Goal: Find contact information: Find contact information

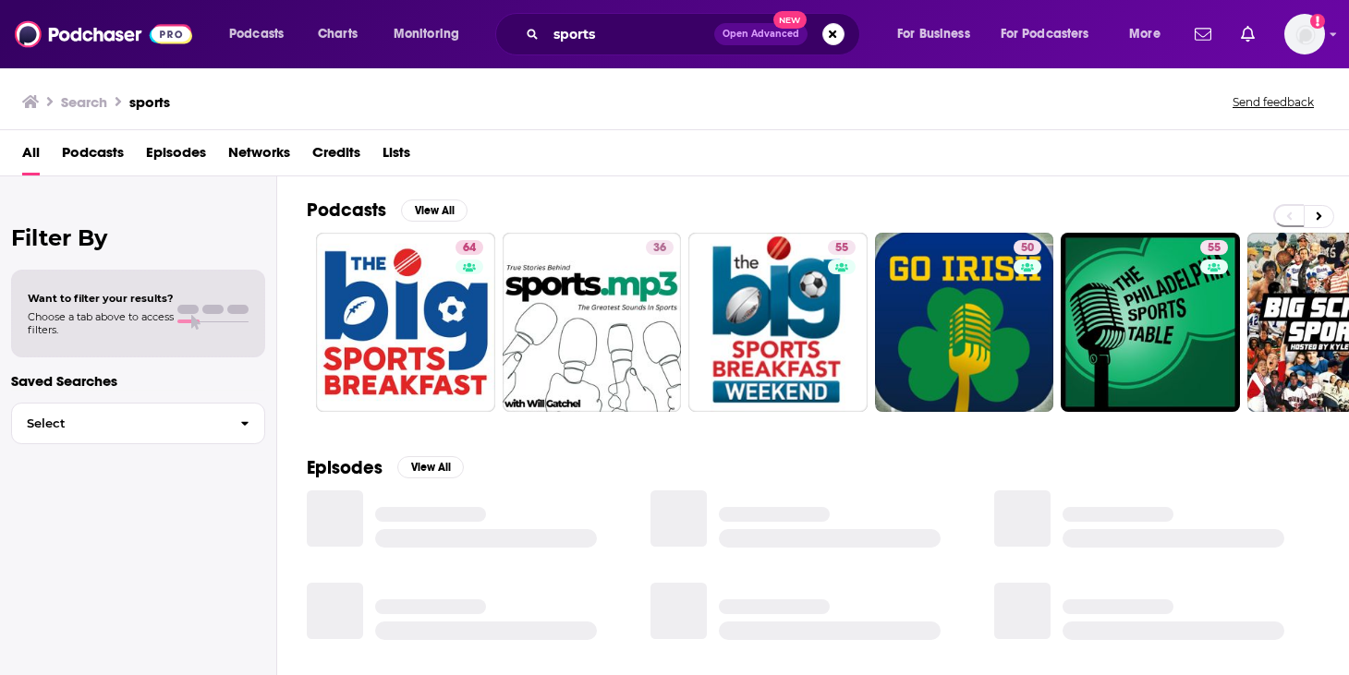
click at [99, 98] on h3 "Search" at bounding box center [84, 102] width 46 height 18
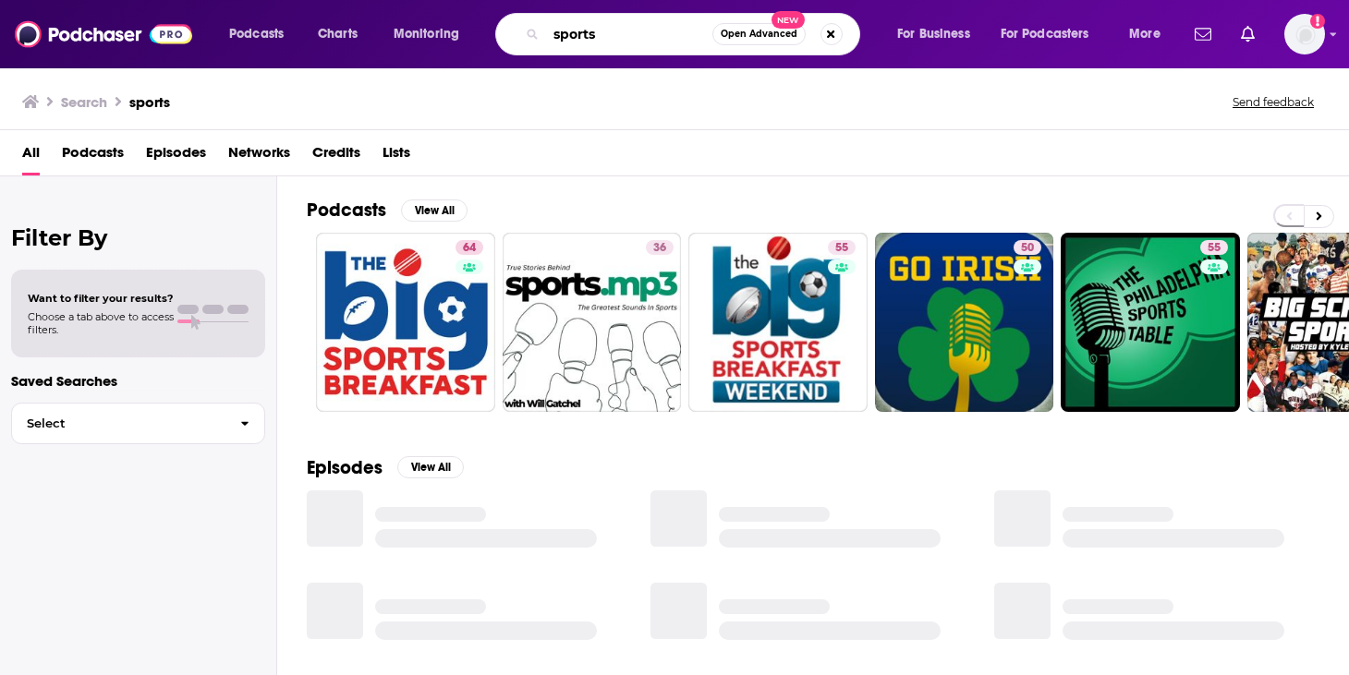
drag, startPoint x: 600, startPoint y: 45, endPoint x: 551, endPoint y: 32, distance: 51.5
click at [551, 32] on input "sports" at bounding box center [629, 34] width 166 height 30
type input "sidelined"
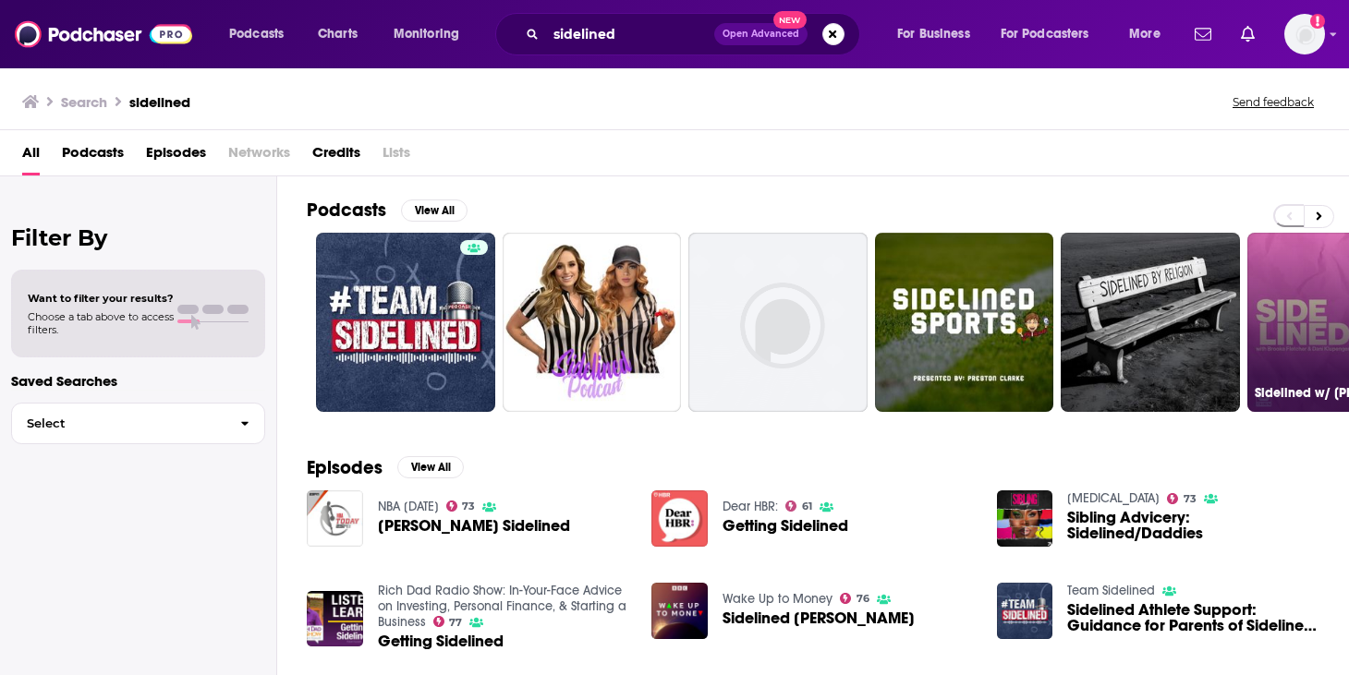
click at [1308, 294] on link "7 Sidelined w/ [PERSON_NAME] & [PERSON_NAME]" at bounding box center [1336, 322] width 179 height 179
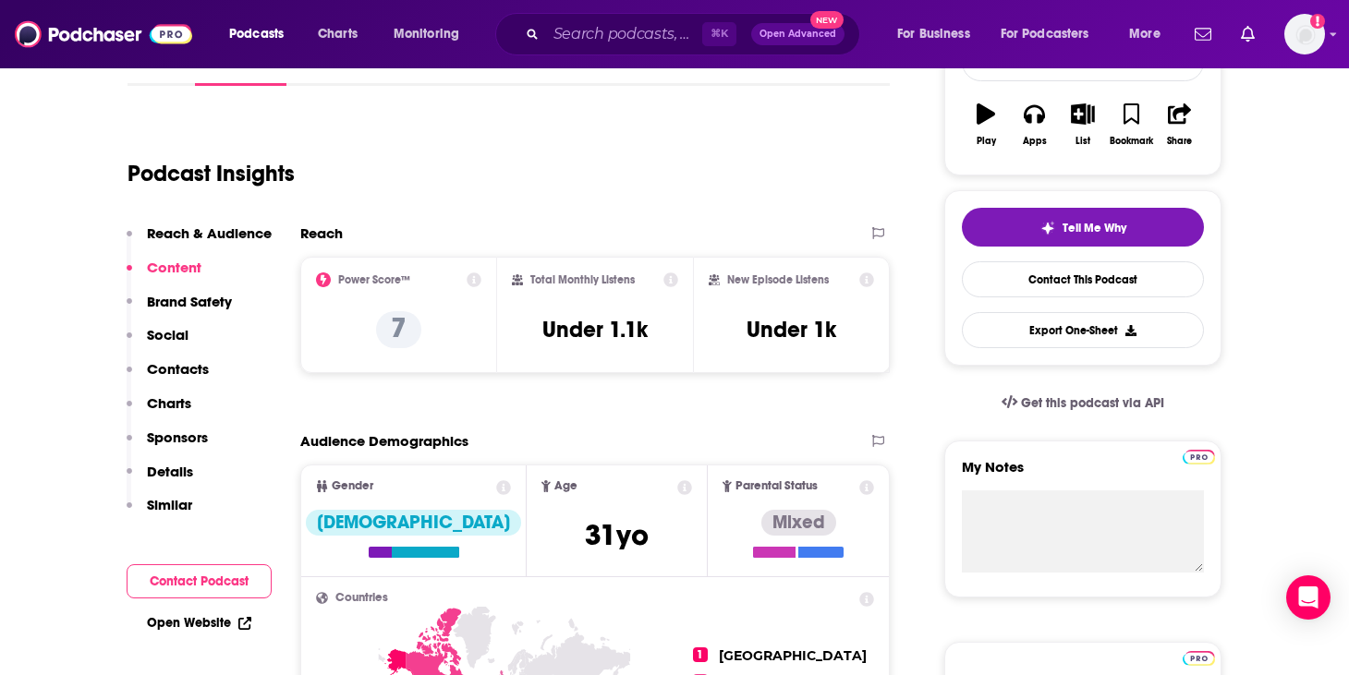
scroll to position [296, 0]
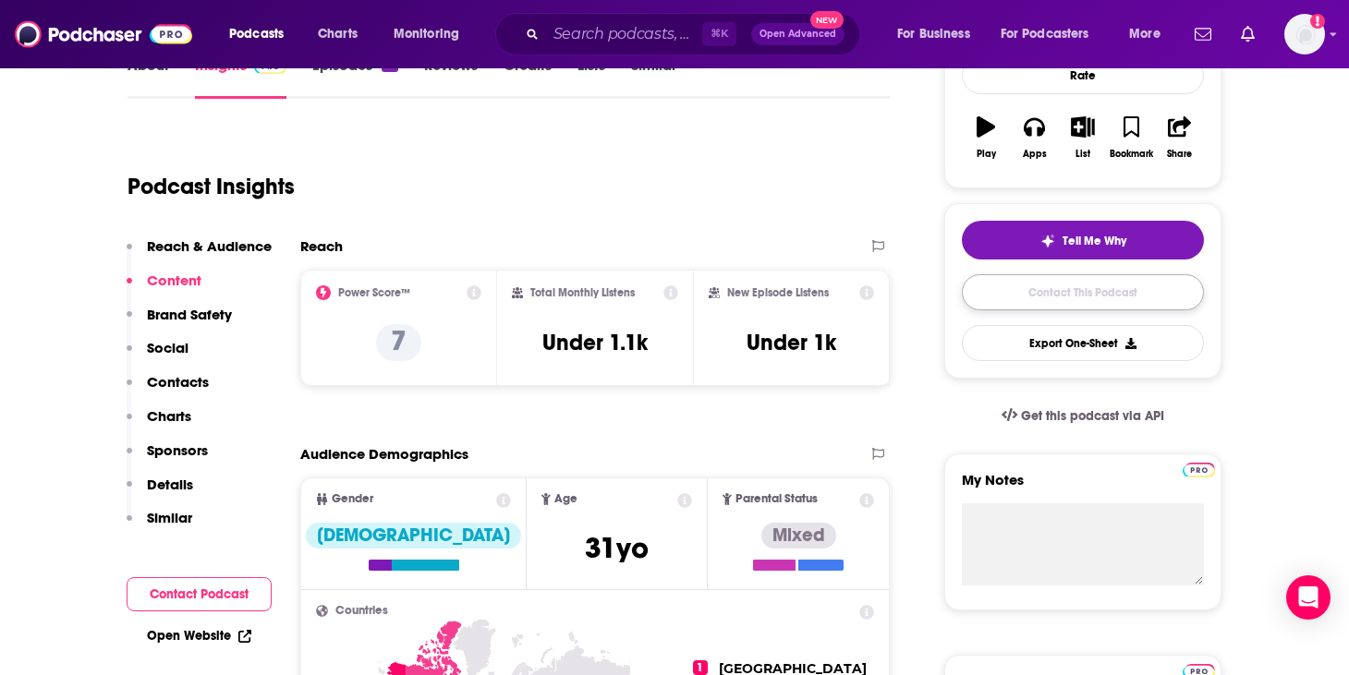
click at [1110, 287] on link "Contact This Podcast" at bounding box center [1083, 292] width 242 height 36
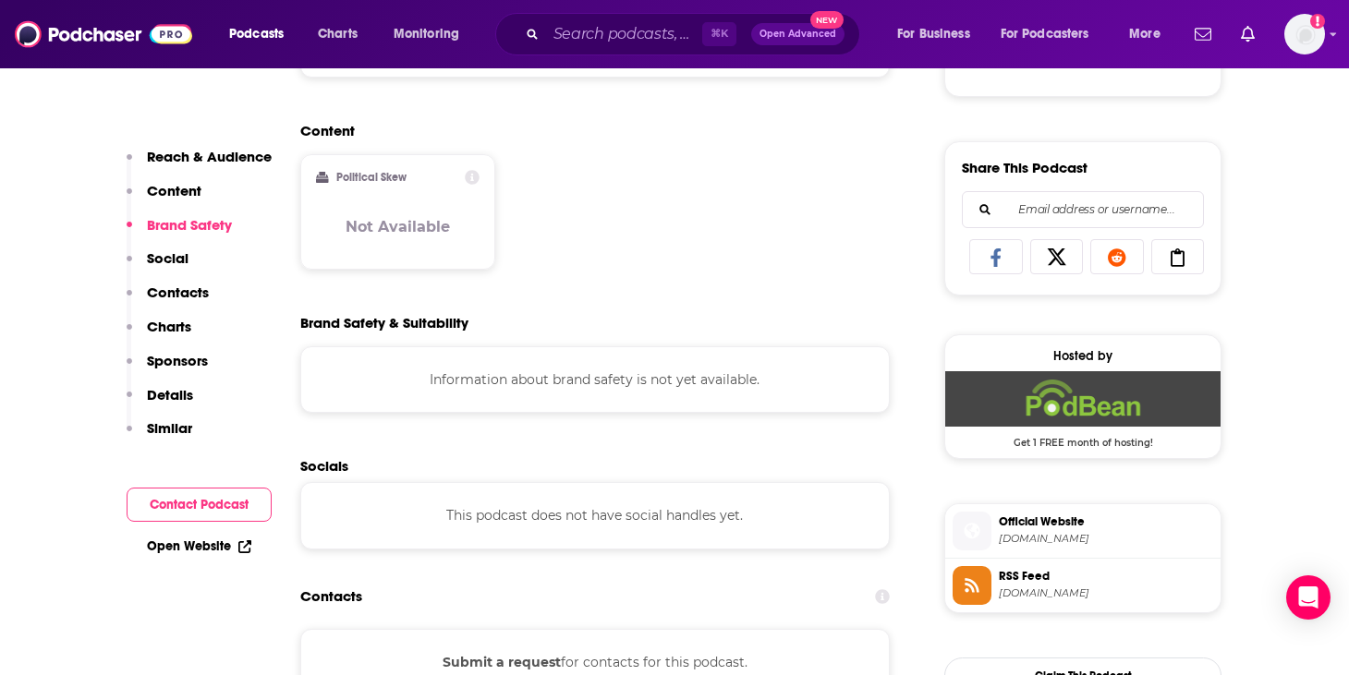
scroll to position [1075, 0]
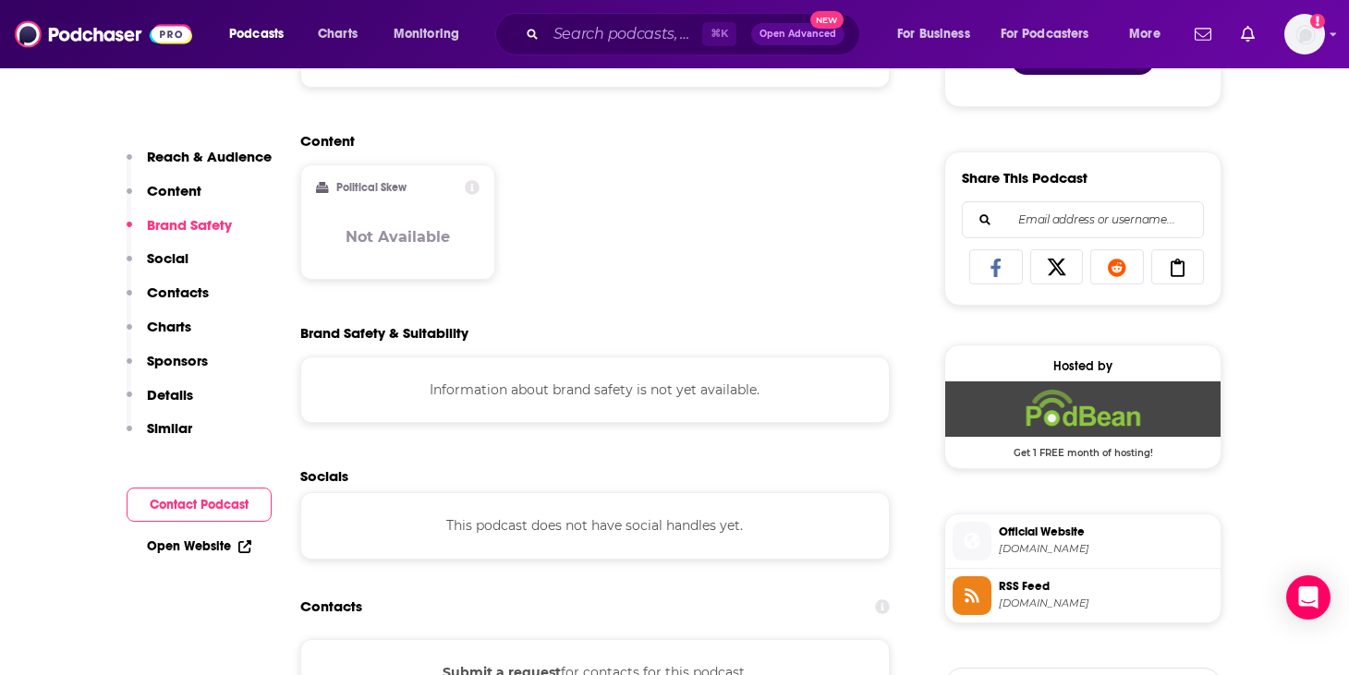
click at [185, 296] on p "Contacts" at bounding box center [178, 293] width 62 height 18
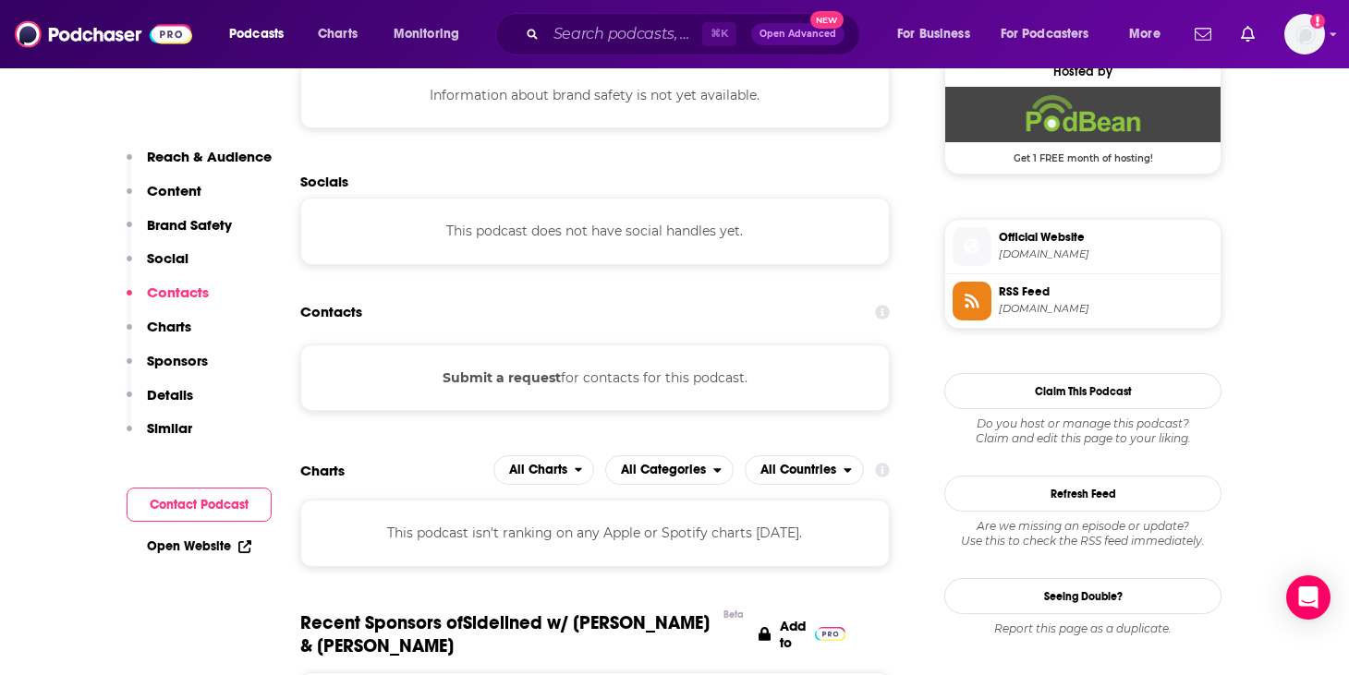
scroll to position [1410, 0]
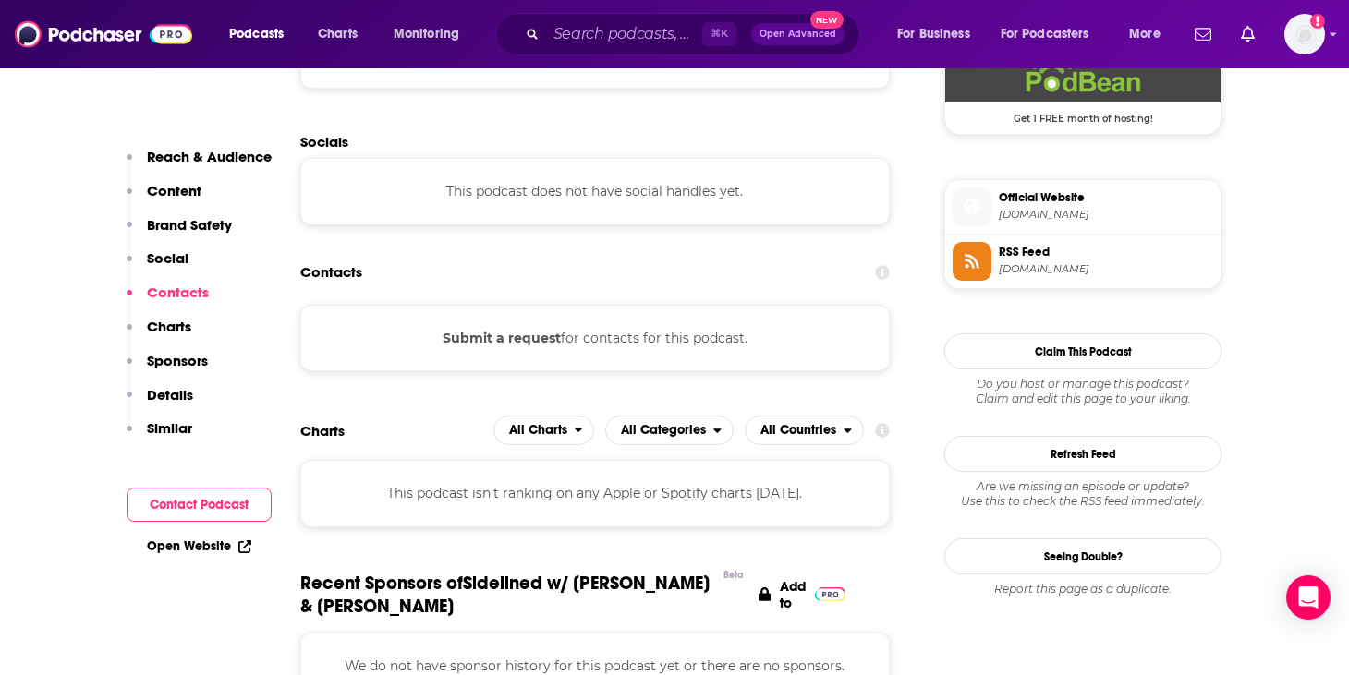
click at [463, 341] on button "Submit a request" at bounding box center [501, 338] width 118 height 20
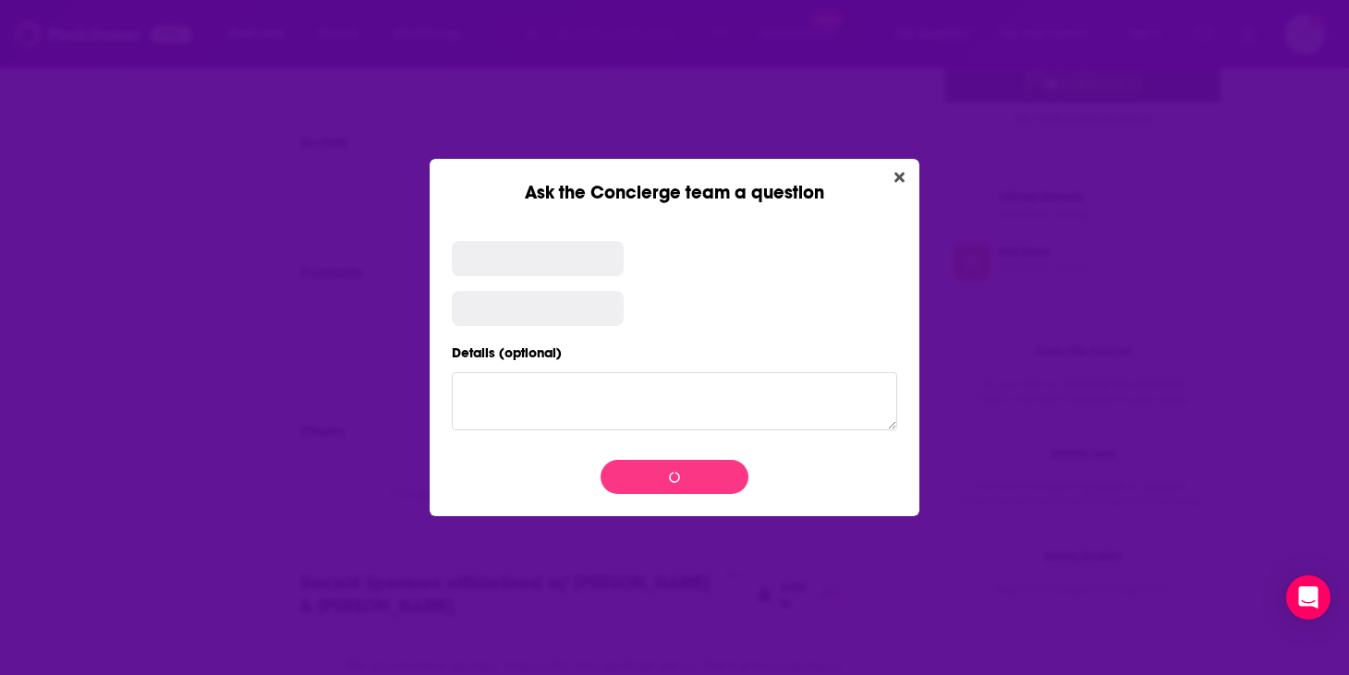
scroll to position [0, 0]
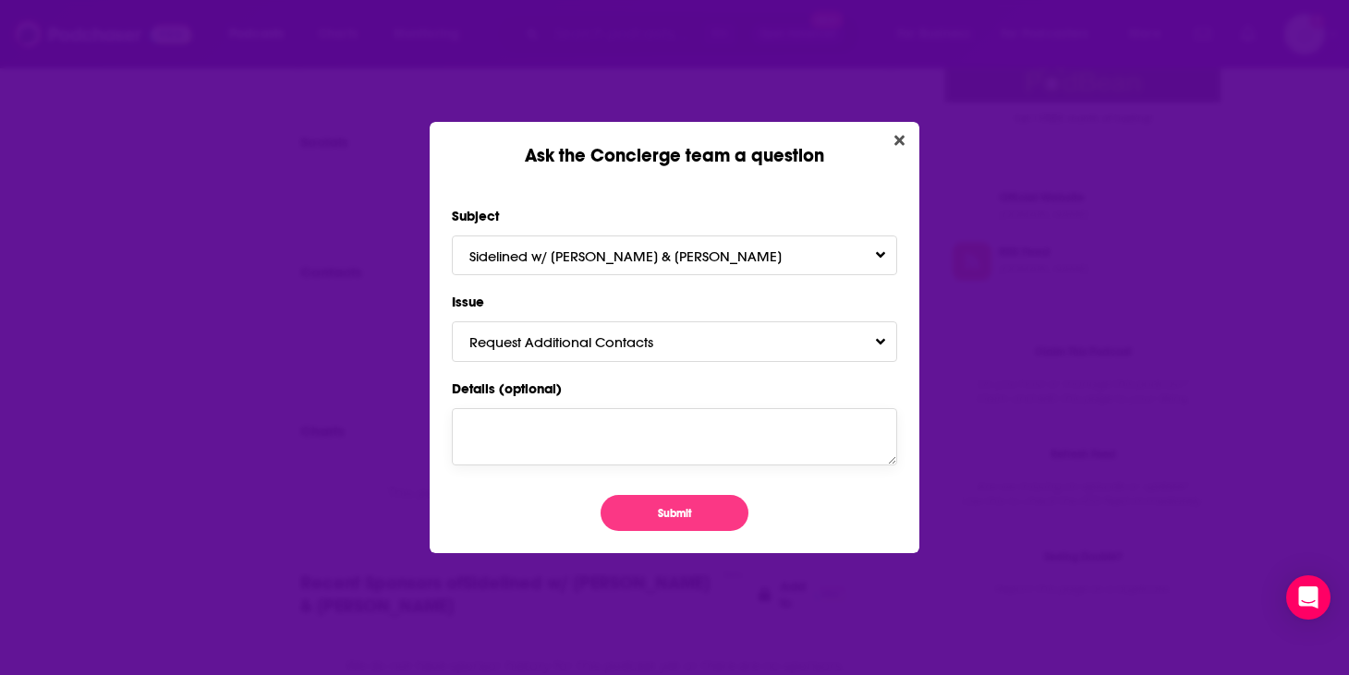
click at [509, 438] on textarea "Details (optional)" at bounding box center [674, 436] width 445 height 57
click at [599, 347] on span "Request Additional Contacts" at bounding box center [579, 342] width 221 height 18
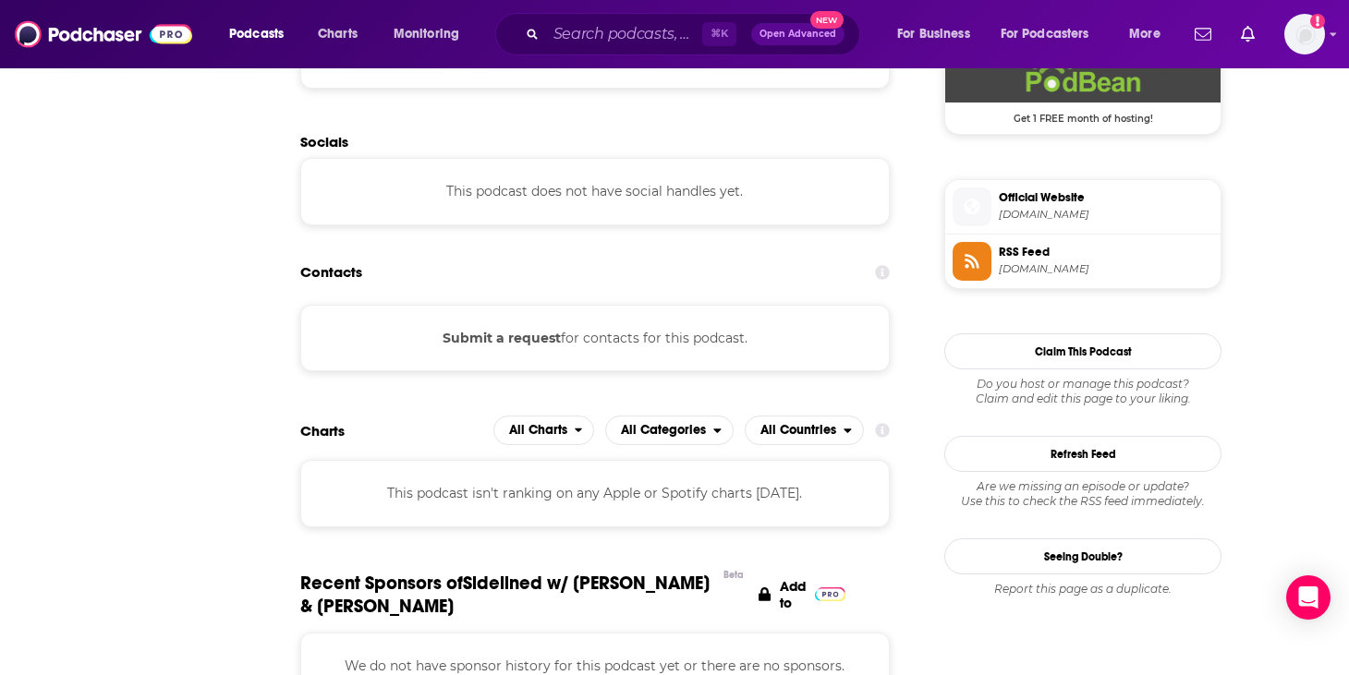
click at [1058, 463] on div "Ask the Concierge team a question Subject Sidelined w/ [PERSON_NAME] & [PERSON_…" at bounding box center [674, 337] width 1349 height 675
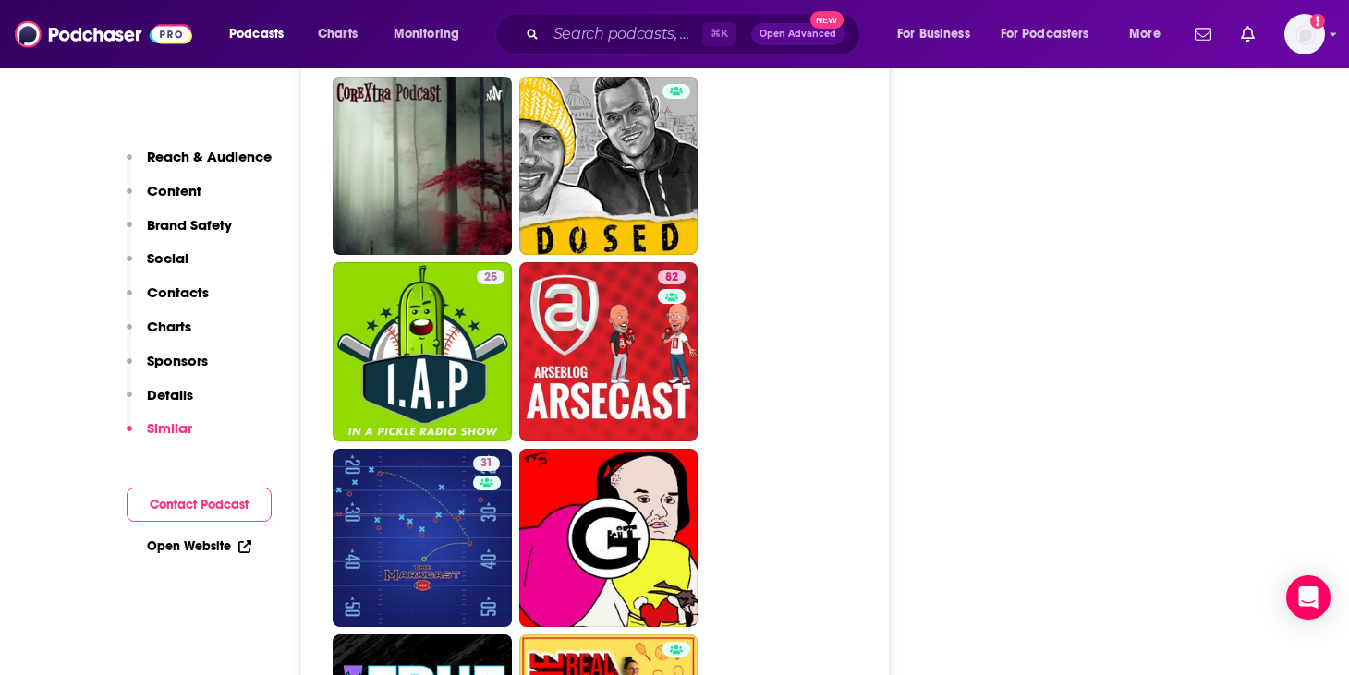
scroll to position [4957, 0]
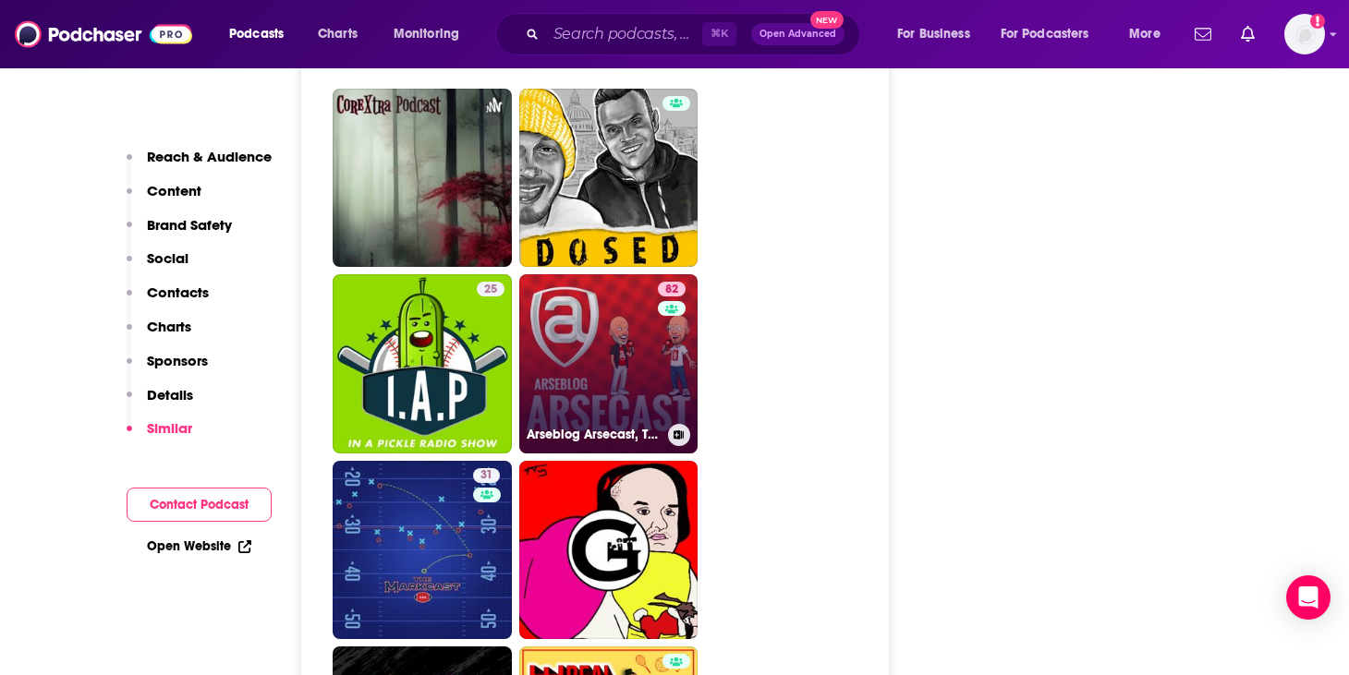
click at [689, 408] on div "82" at bounding box center [674, 353] width 32 height 142
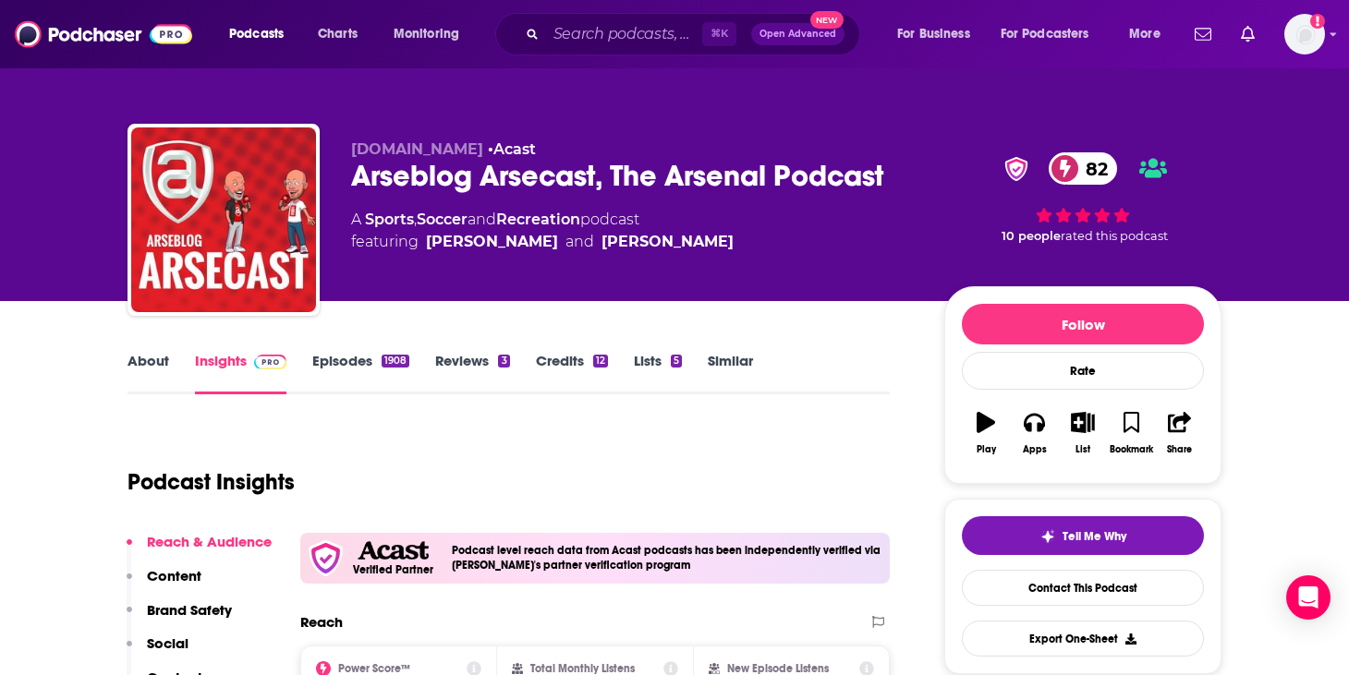
type input "[URL][DOMAIN_NAME][PERSON_NAME]"
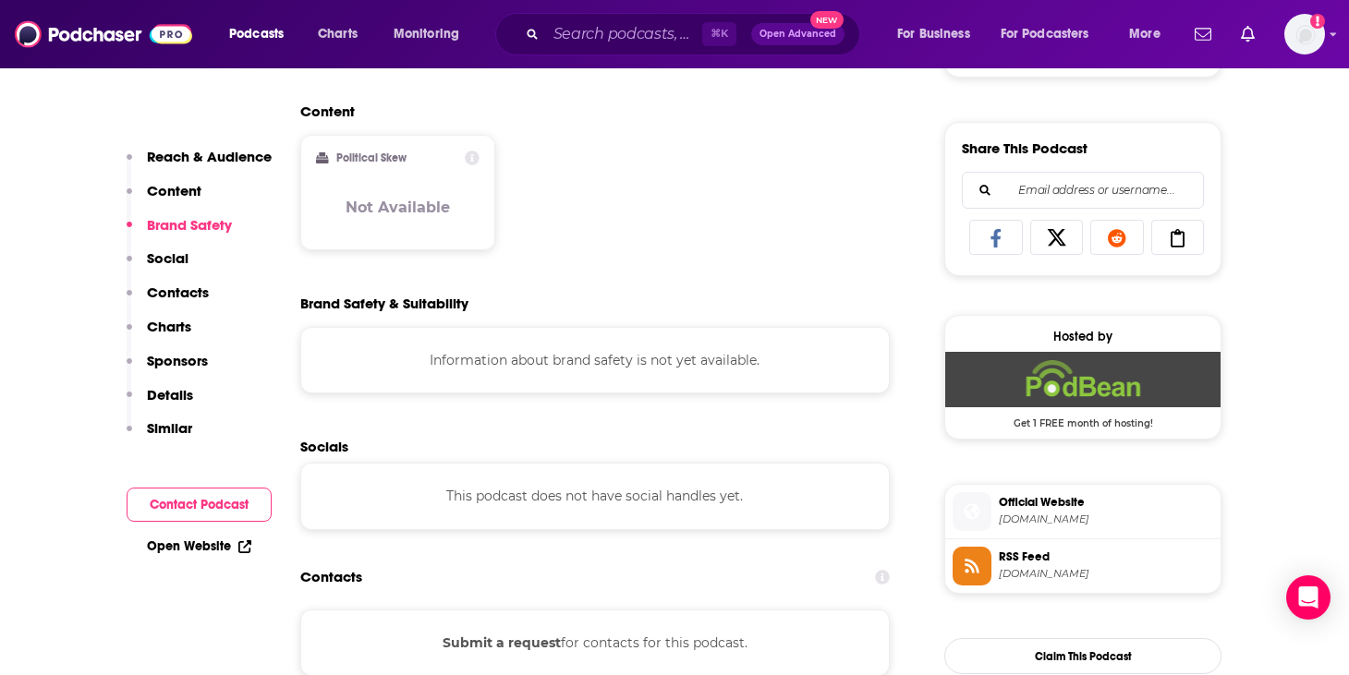
scroll to position [1109, 0]
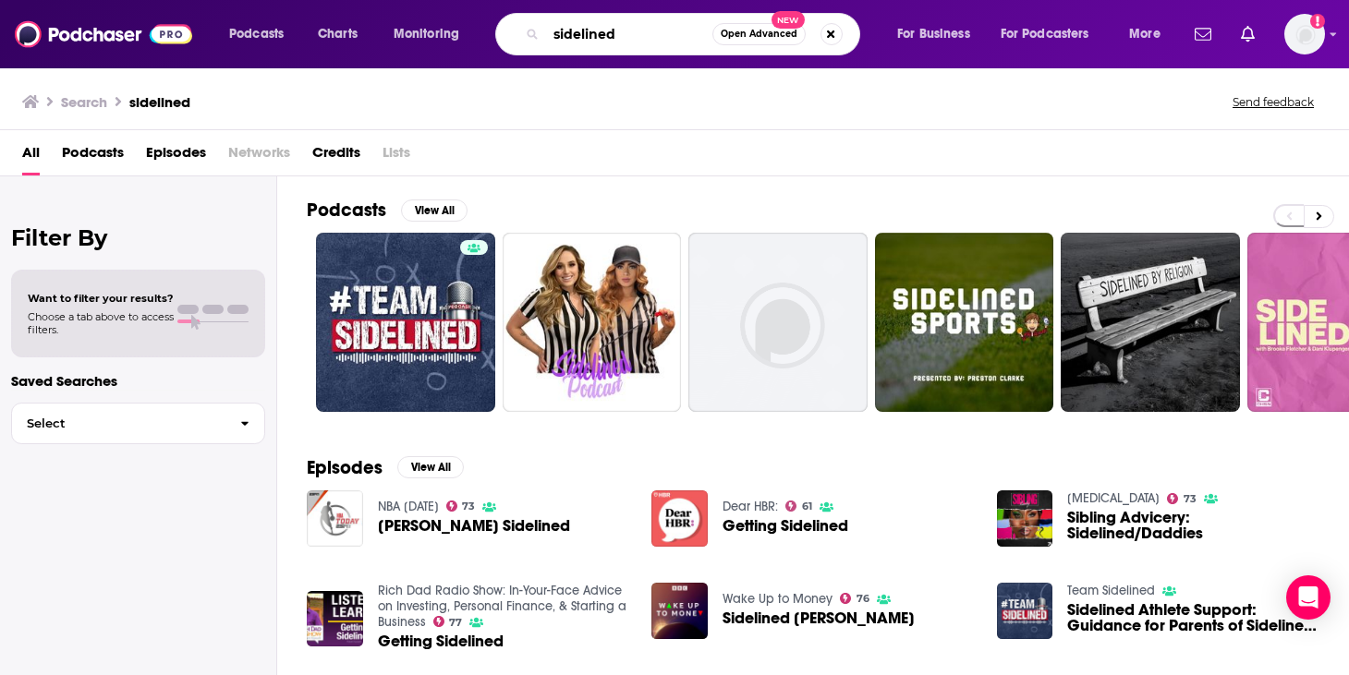
click at [623, 38] on input "sidelined" at bounding box center [629, 34] width 166 height 30
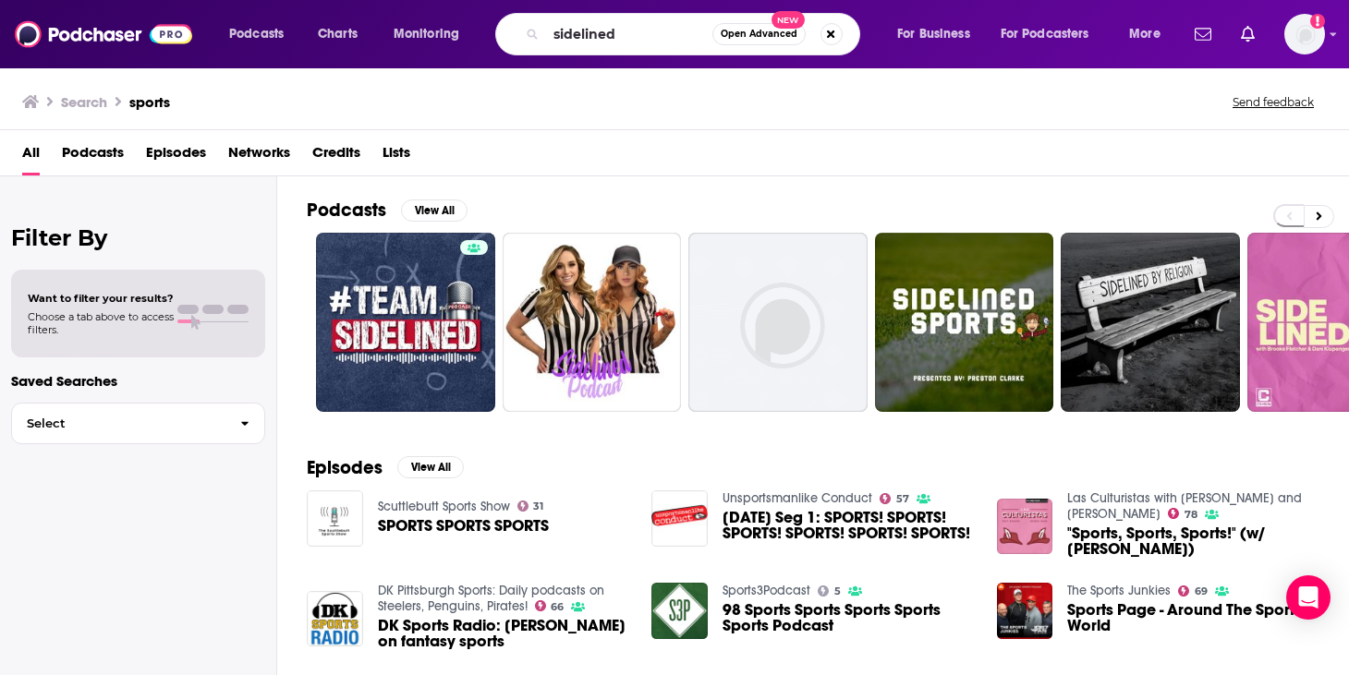
click at [255, 509] on div "Filter By Want to filter your results? Choose a tab above to access filters. Sa…" at bounding box center [138, 513] width 277 height 675
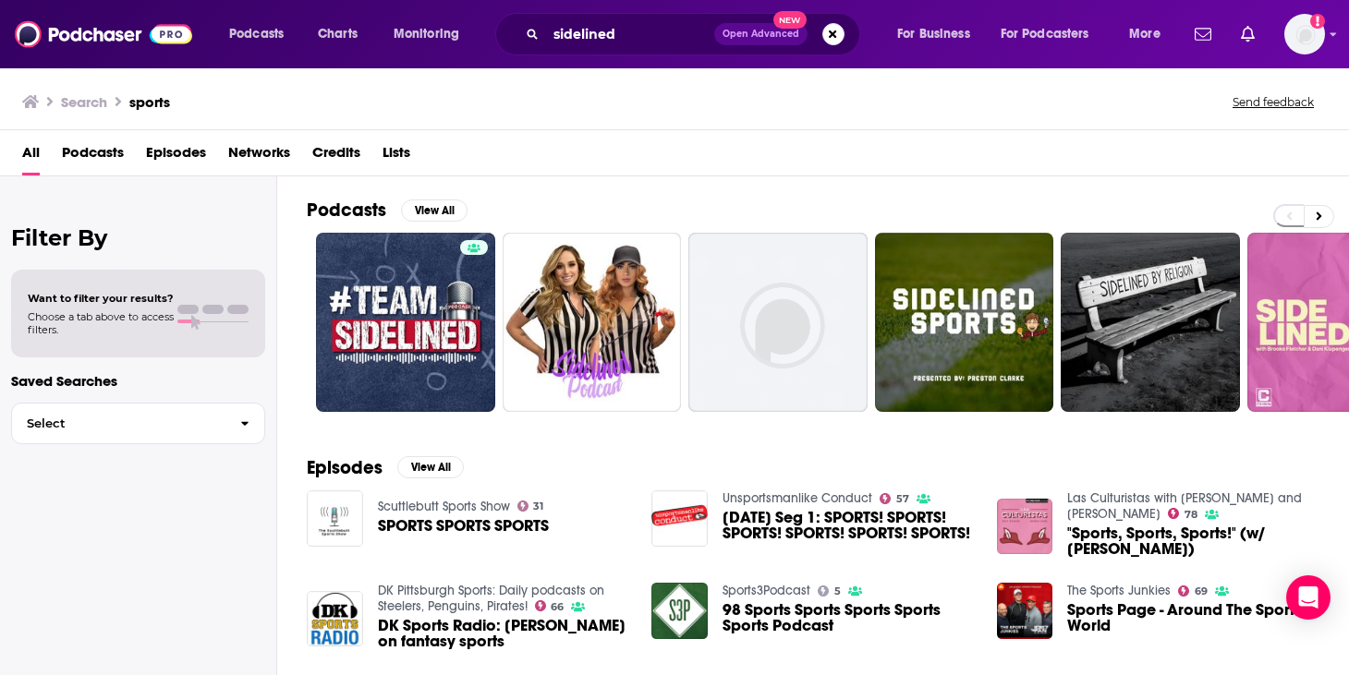
click at [578, 544] on div "Scuttlebutt Sports Show 31 SPORTS SPORTS SPORTS" at bounding box center [468, 519] width 322 height 57
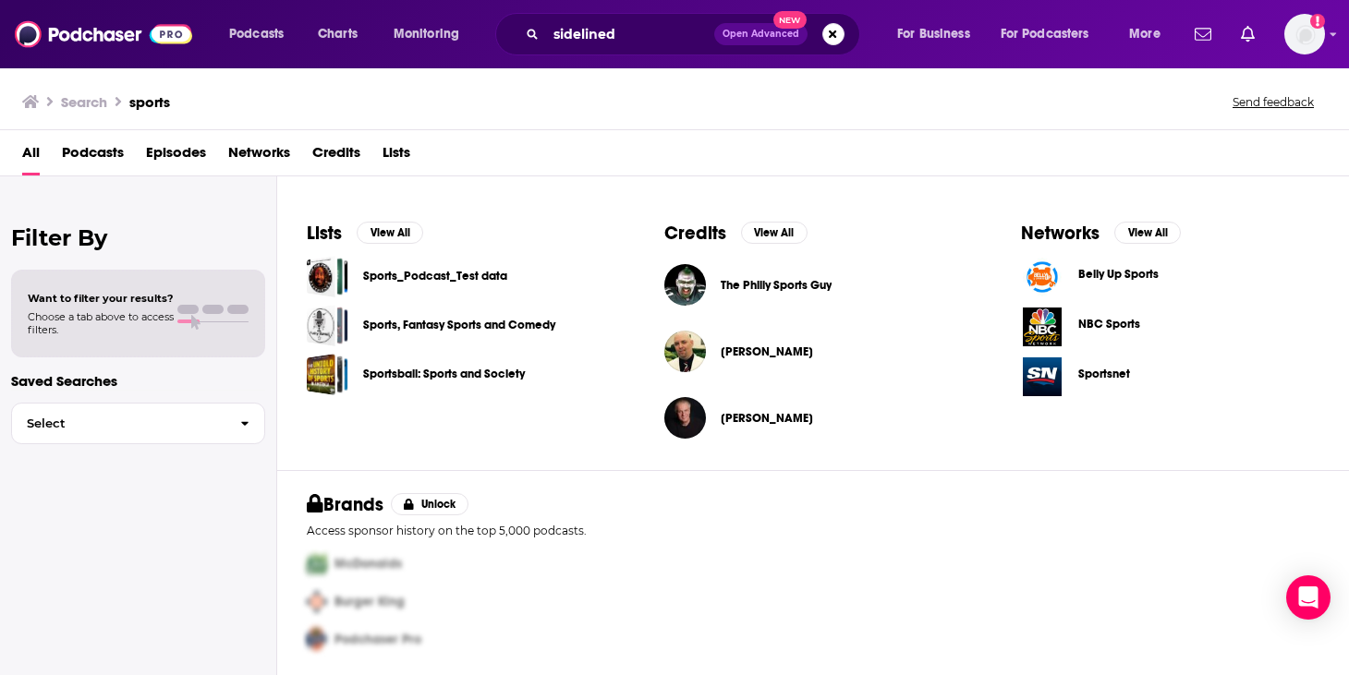
scroll to position [579, 0]
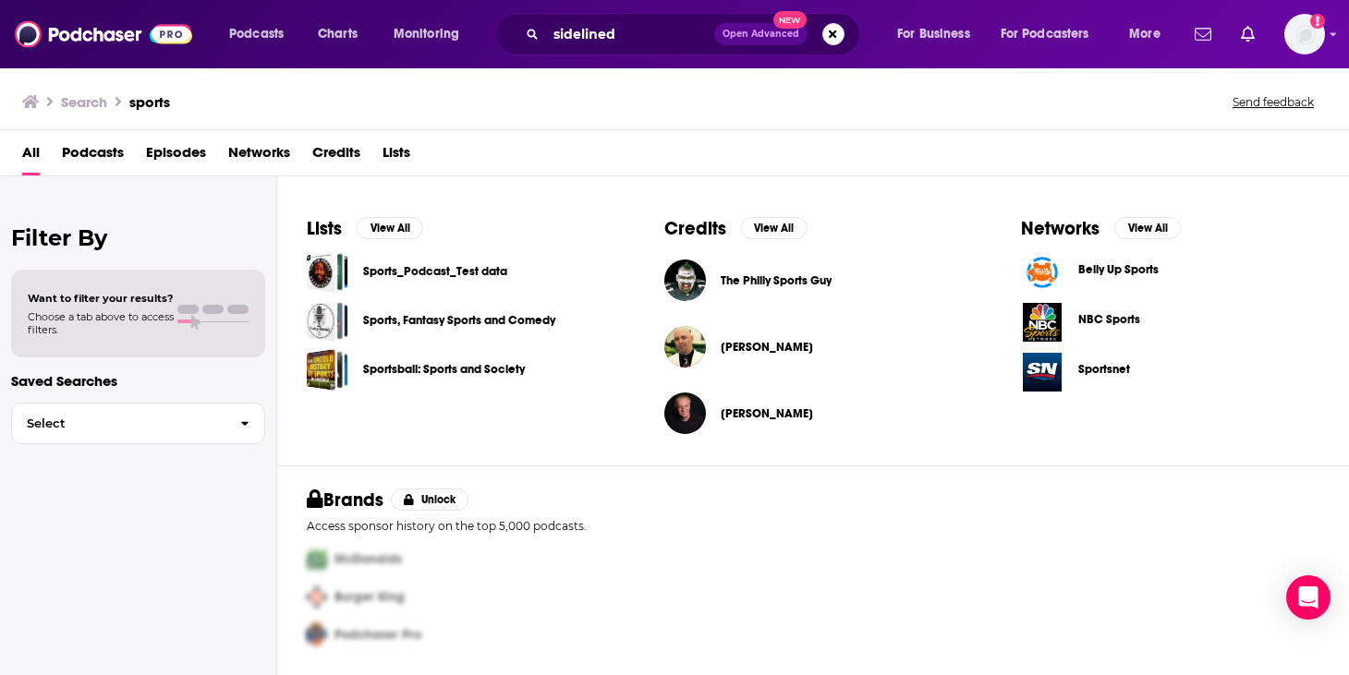
click at [1109, 374] on span "Sportsnet" at bounding box center [1104, 369] width 52 height 15
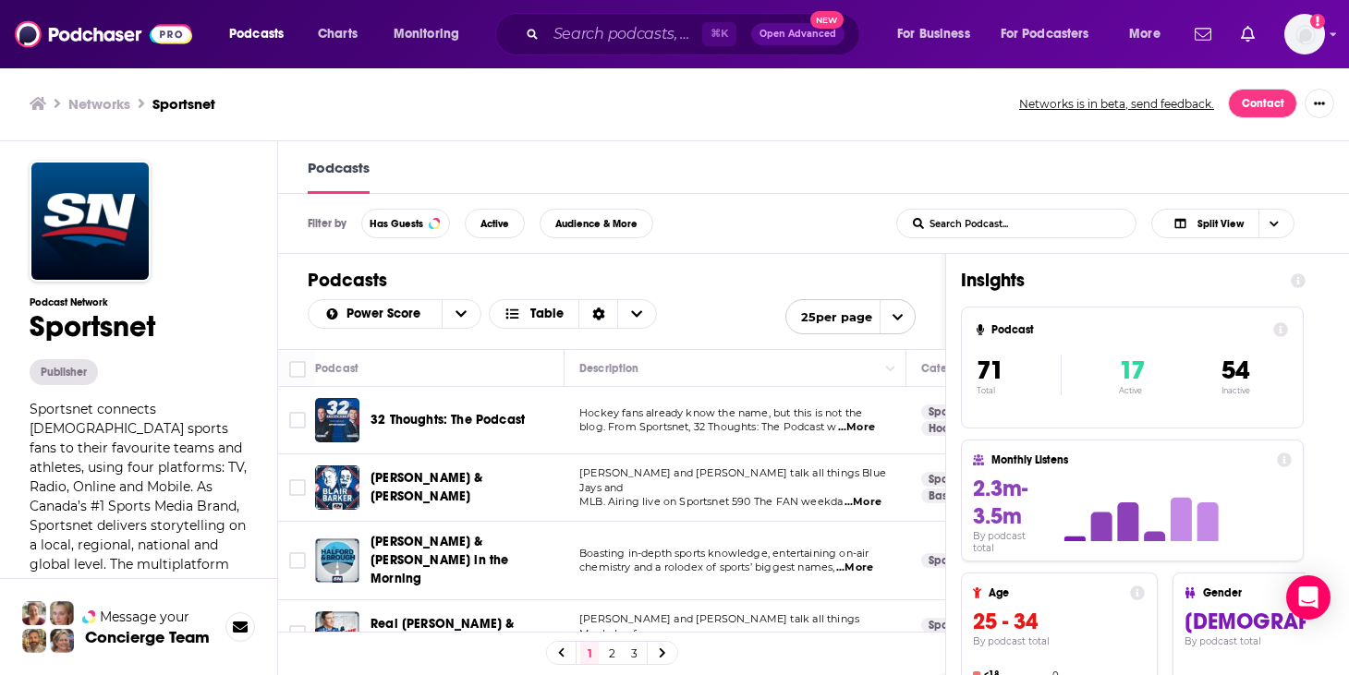
scroll to position [1, 0]
click at [212, 631] on button "Message your Concierge Team" at bounding box center [138, 626] width 277 height 97
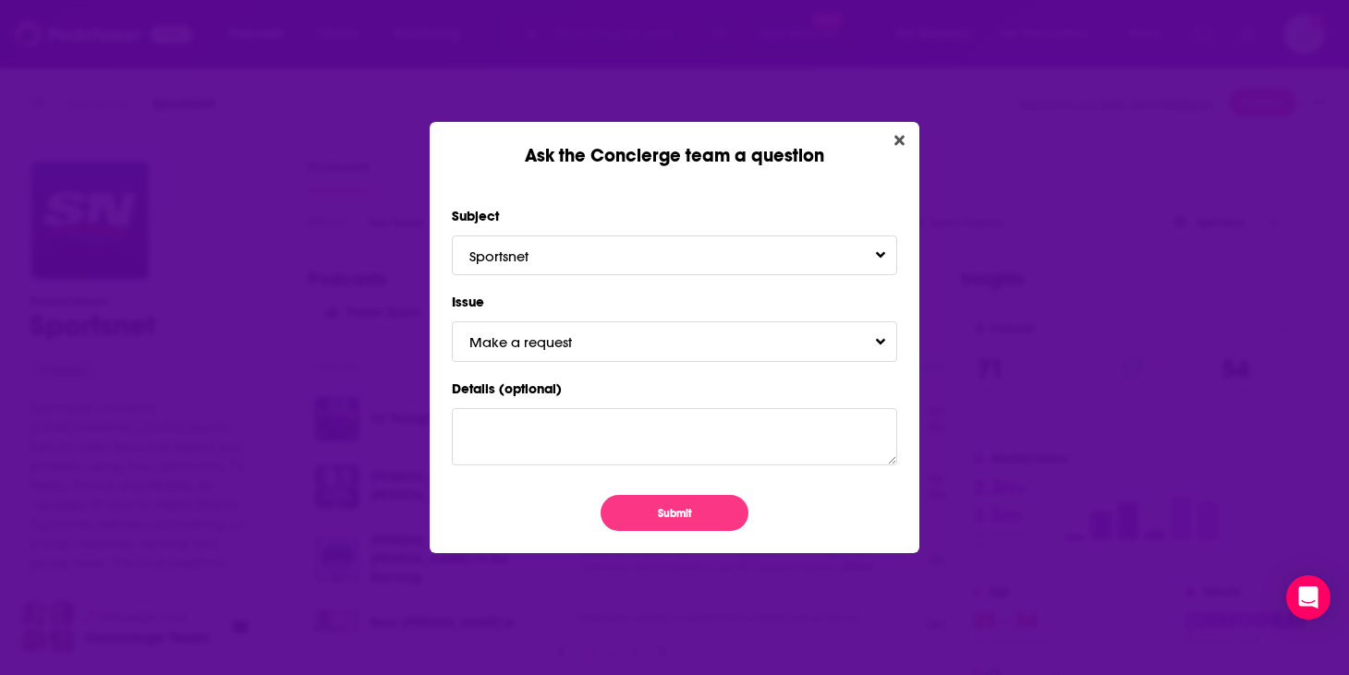
scroll to position [0, 0]
click at [892, 139] on button "Close" at bounding box center [899, 140] width 25 height 23
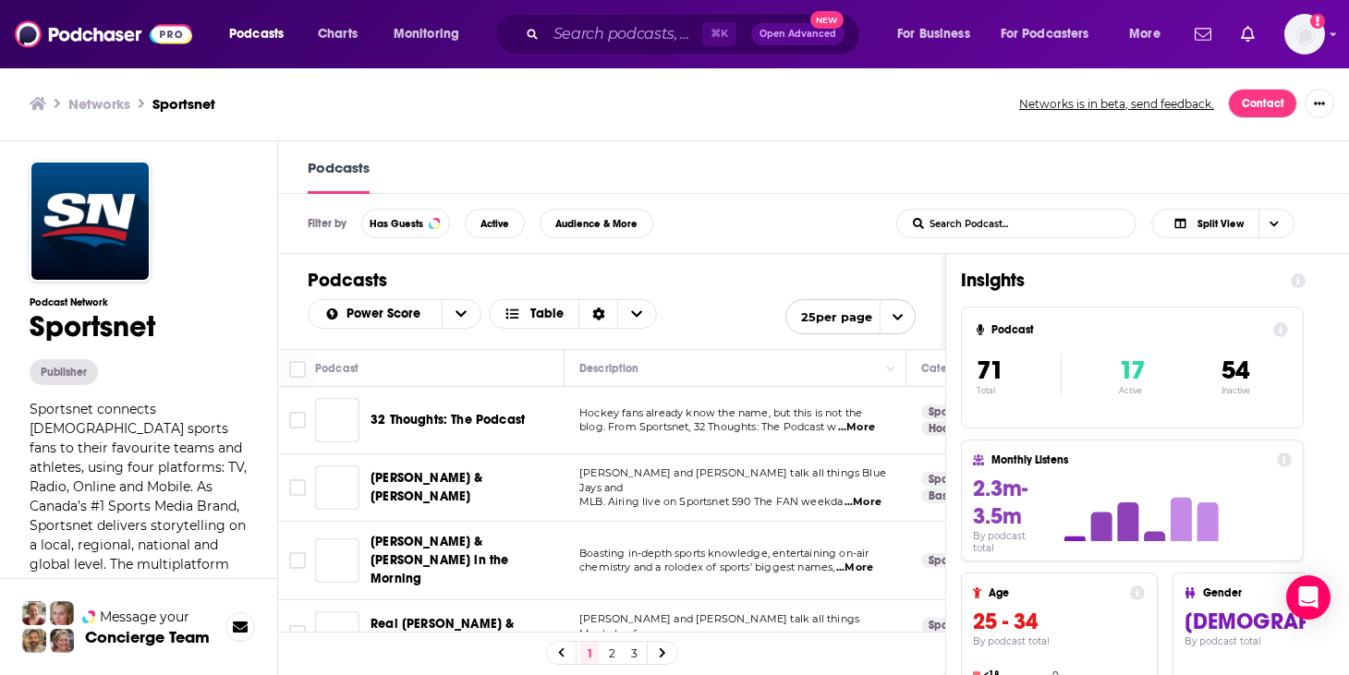
scroll to position [1, 0]
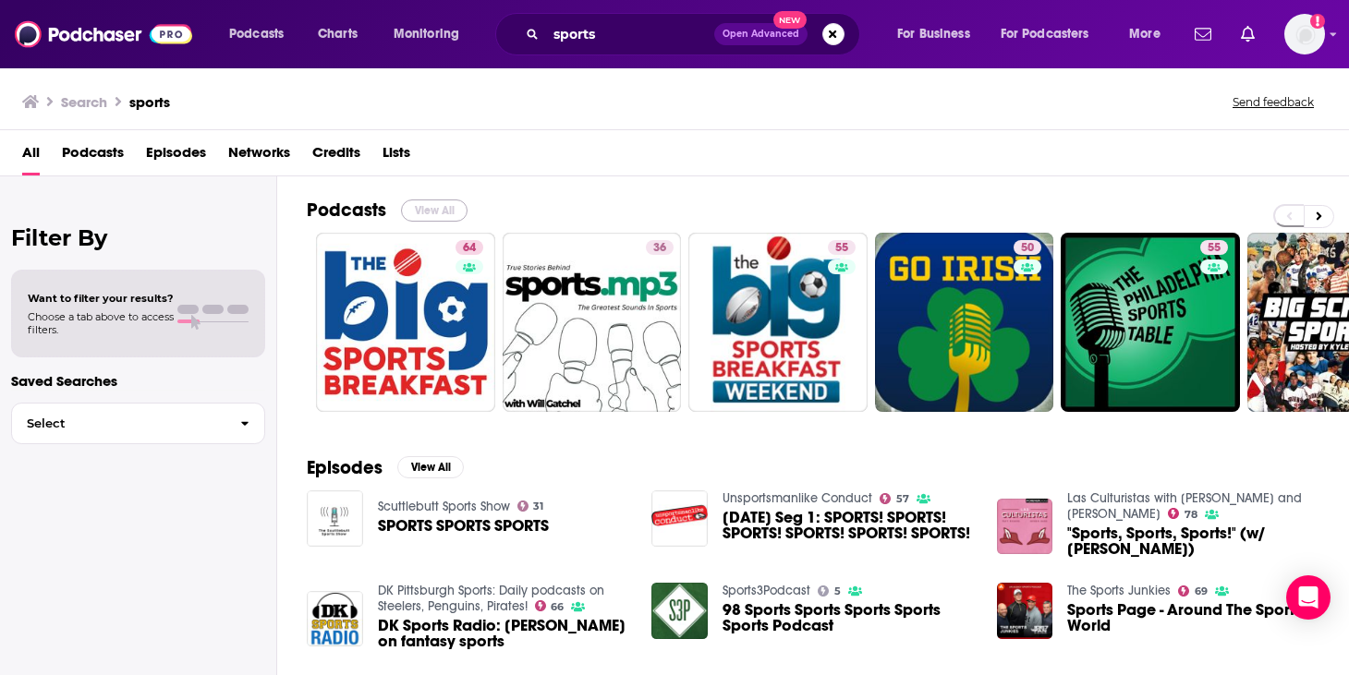
click at [442, 204] on button "View All" at bounding box center [434, 211] width 67 height 22
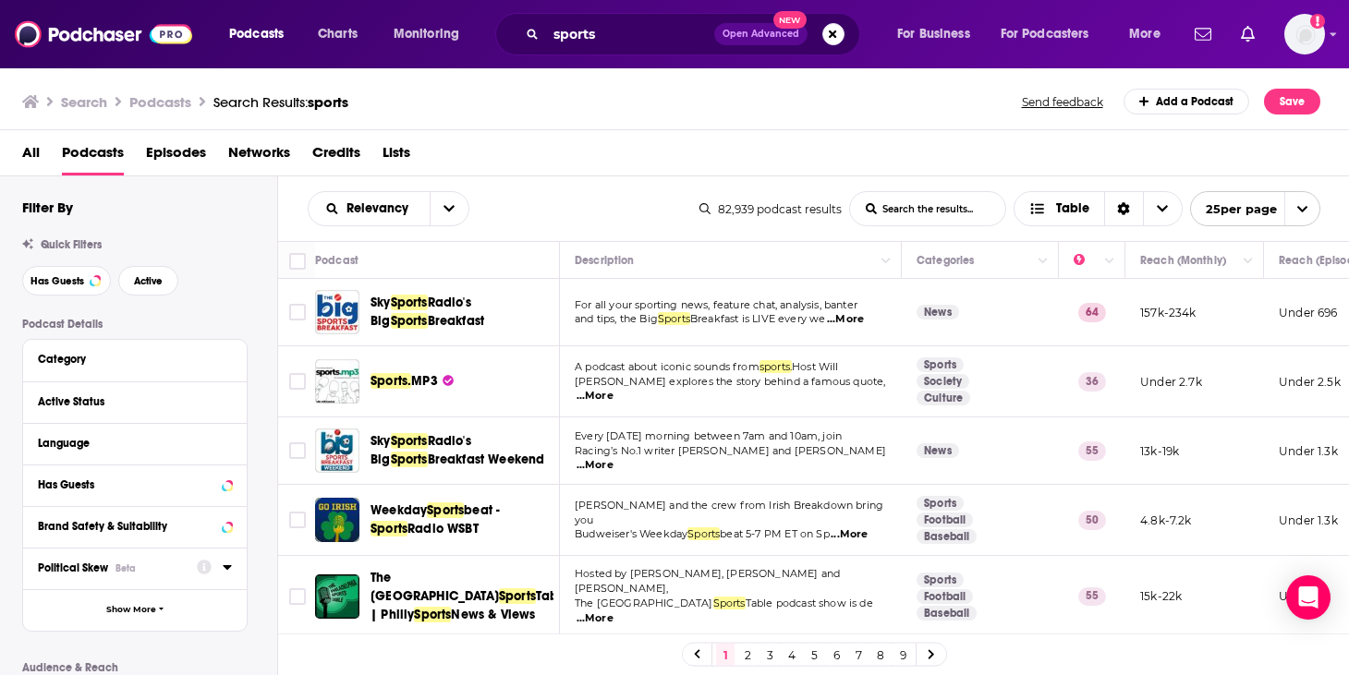
click at [222, 572] on div at bounding box center [214, 567] width 35 height 23
click at [222, 566] on div at bounding box center [214, 567] width 35 height 23
click at [222, 565] on div at bounding box center [214, 567] width 35 height 23
click at [229, 484] on icon at bounding box center [227, 484] width 8 height 5
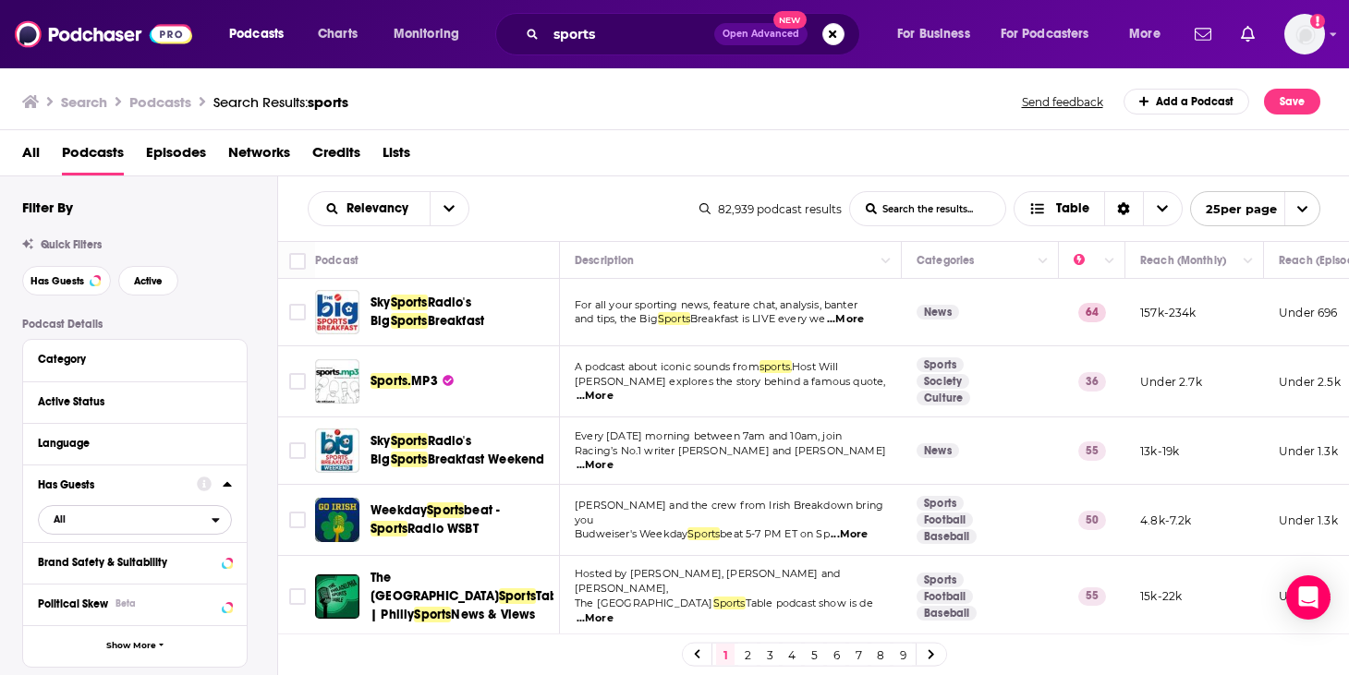
click at [220, 522] on div "open menu" at bounding box center [221, 520] width 19 height 13
click at [191, 585] on span "19k" at bounding box center [192, 581] width 75 height 10
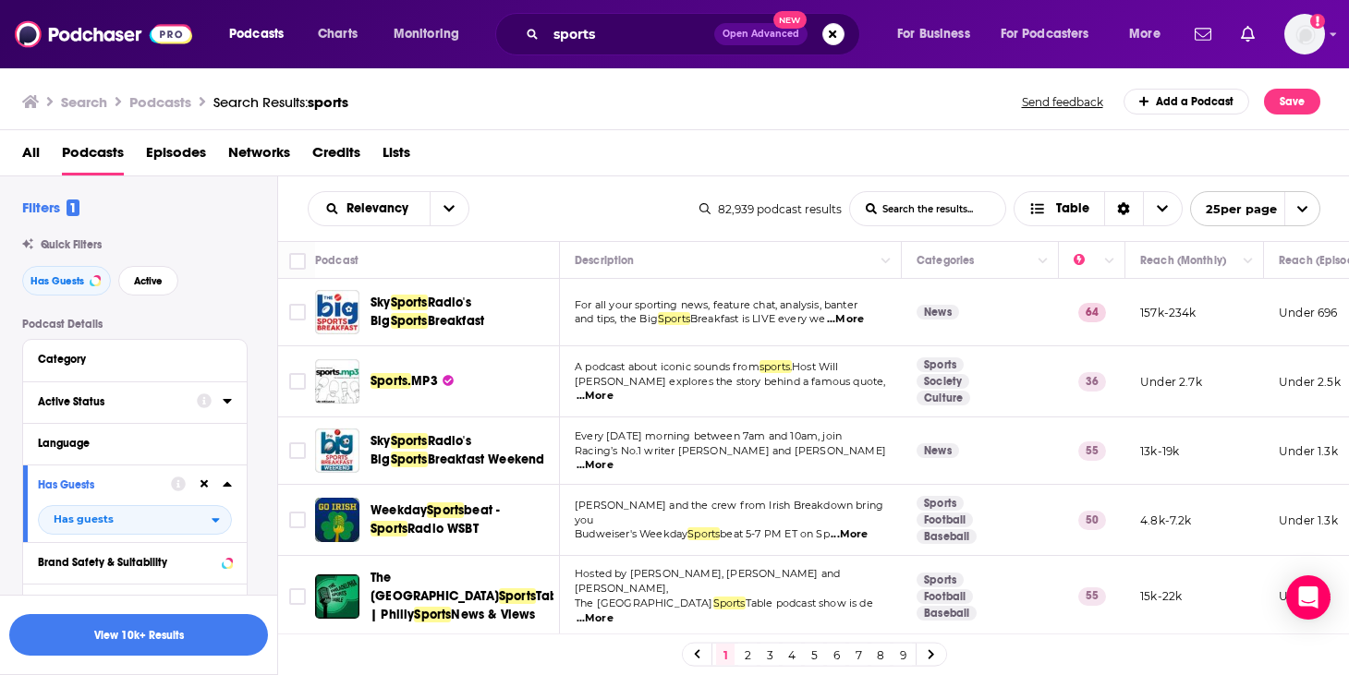
click at [178, 412] on button "Active Status" at bounding box center [117, 401] width 159 height 23
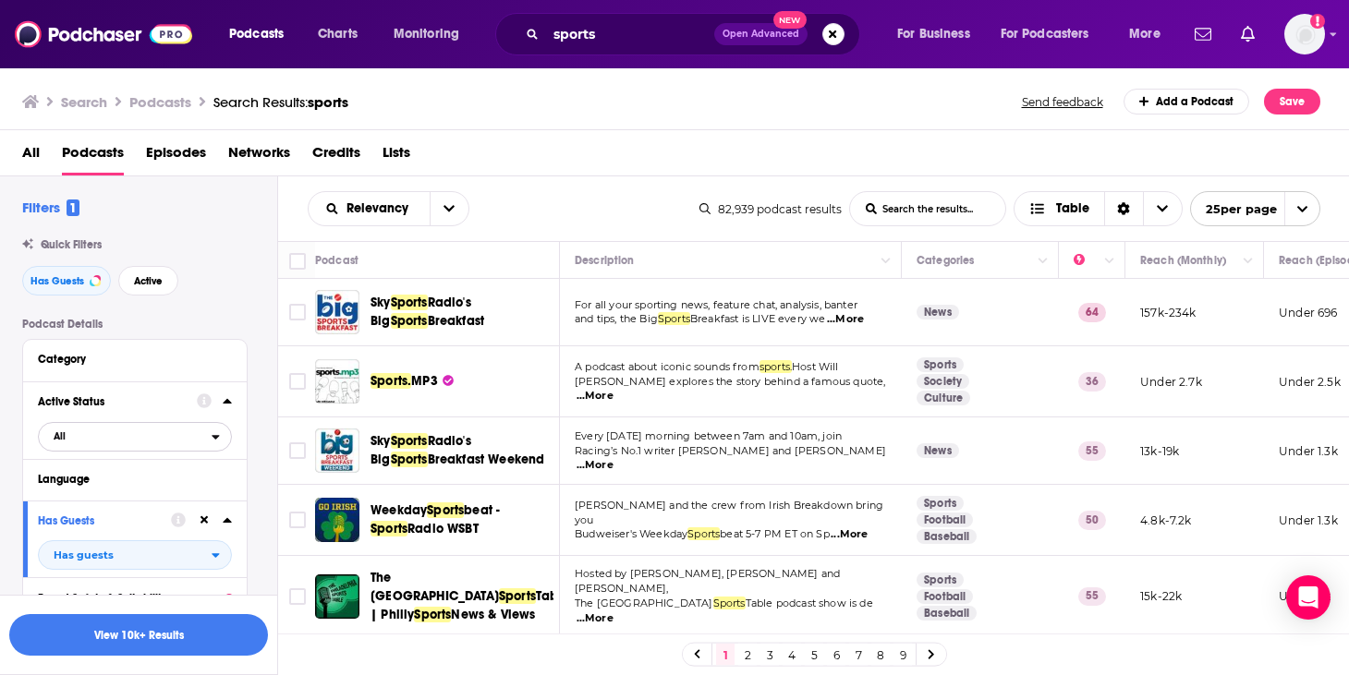
click at [219, 434] on icon "open menu" at bounding box center [216, 436] width 8 height 13
click at [172, 498] on span "9k" at bounding box center [188, 497] width 84 height 10
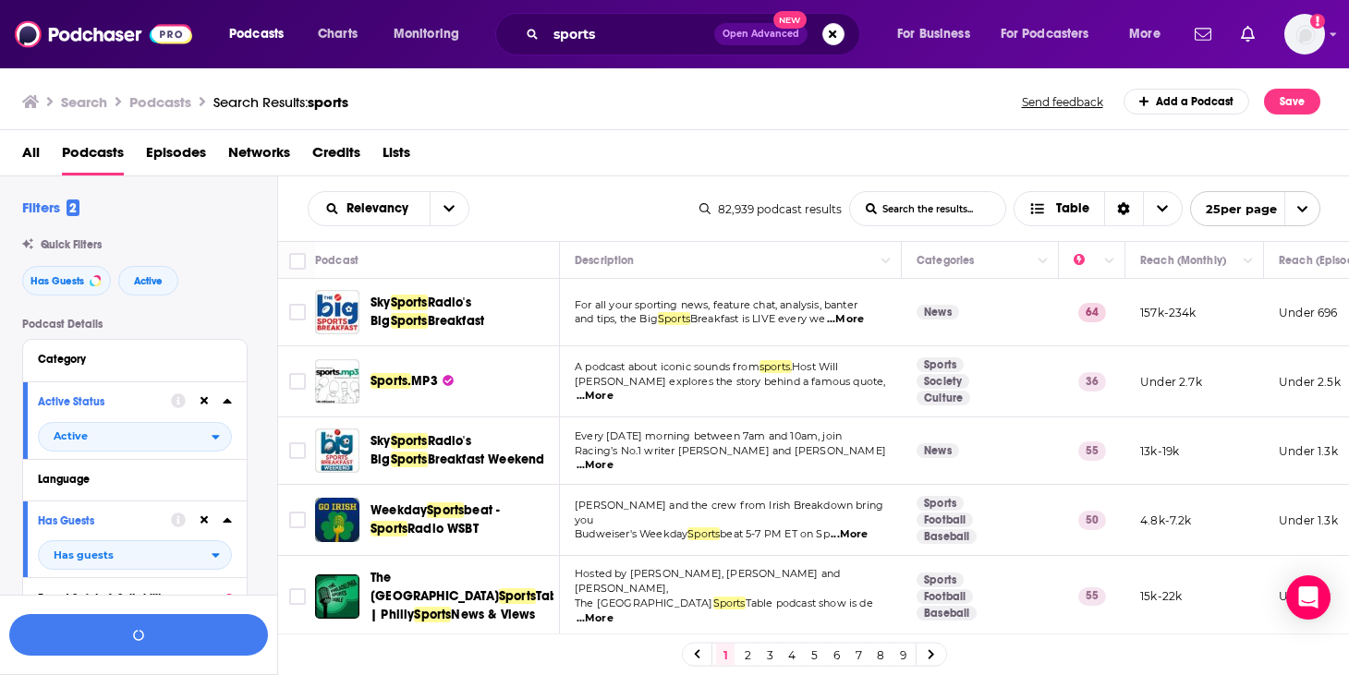
click at [195, 374] on div "Category" at bounding box center [135, 361] width 224 height 42
click at [83, 360] on div "Category" at bounding box center [124, 359] width 173 height 13
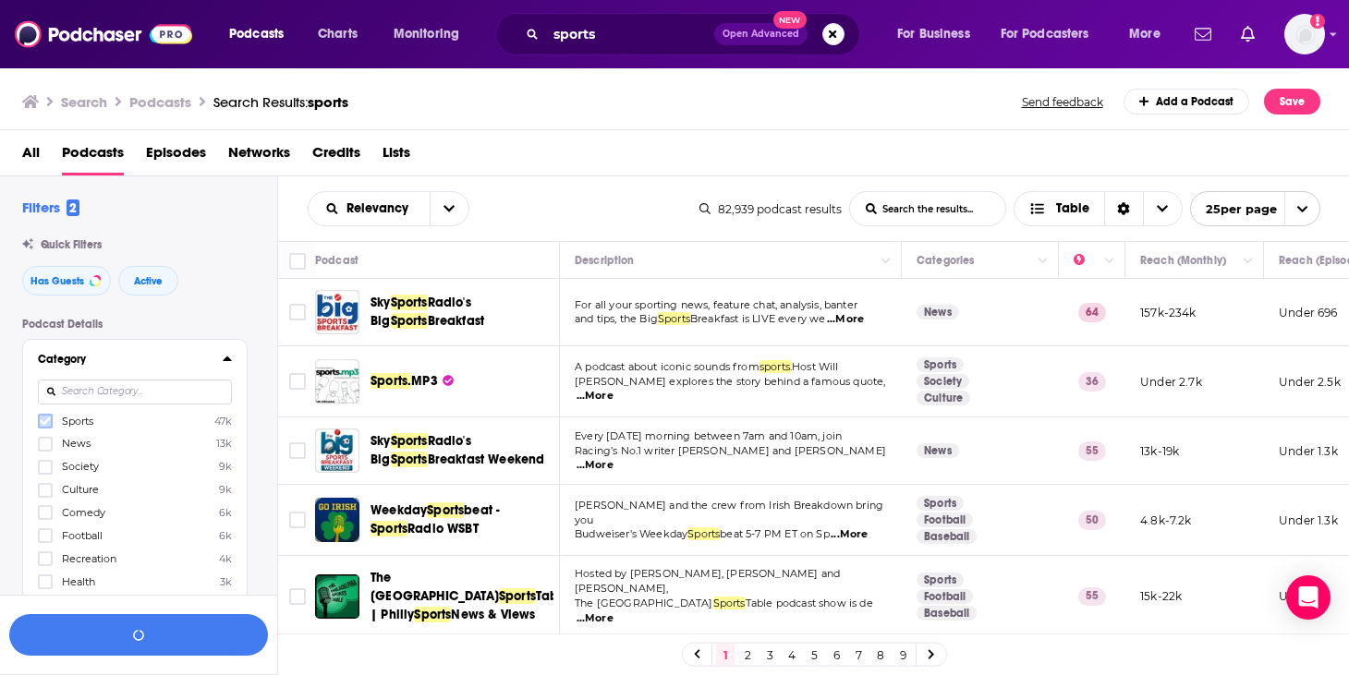
click at [47, 418] on icon at bounding box center [45, 421] width 11 height 11
click at [48, 488] on icon at bounding box center [45, 490] width 11 height 8
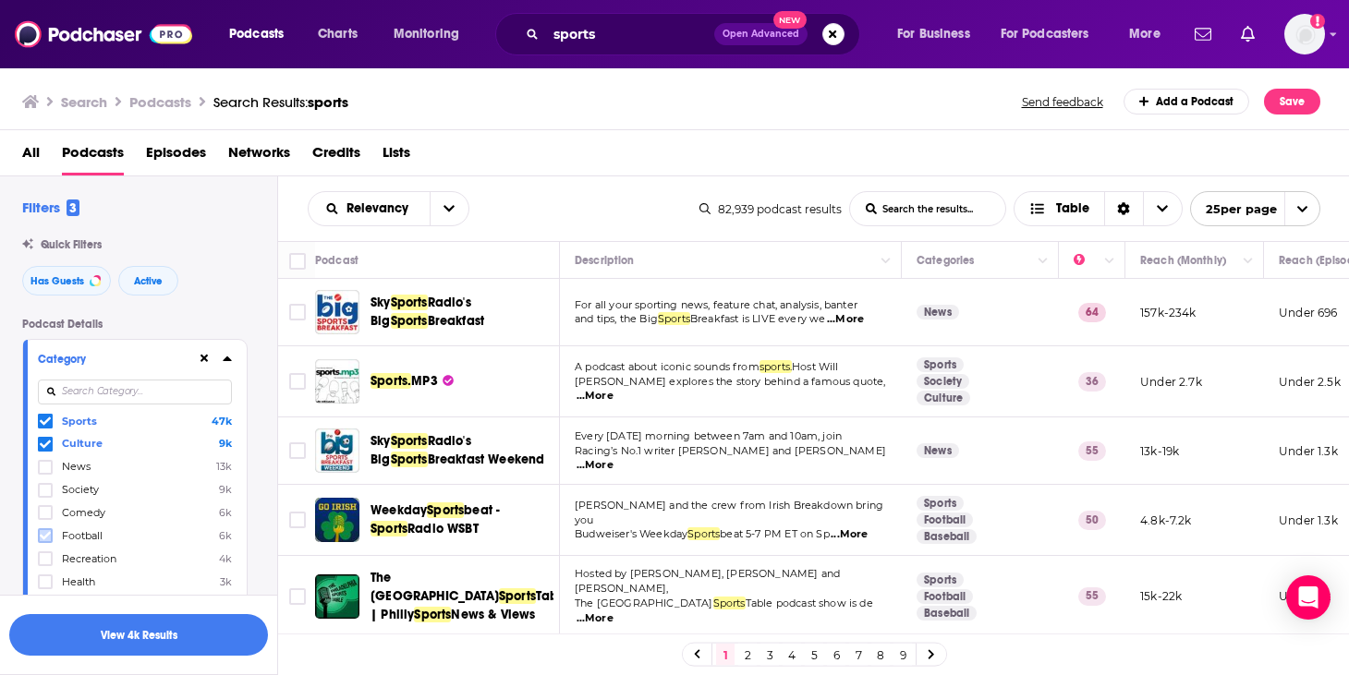
click at [40, 531] on icon at bounding box center [45, 535] width 11 height 11
click at [151, 639] on button "View 4k Results" at bounding box center [138, 635] width 259 height 42
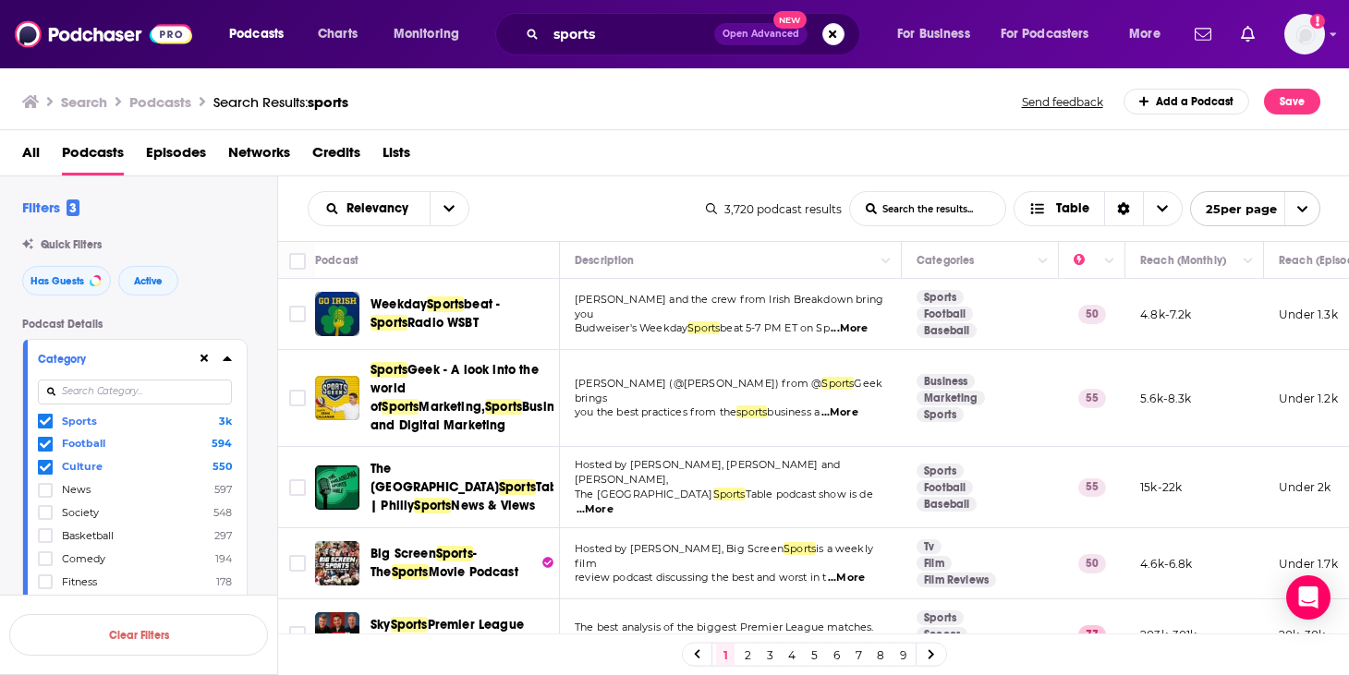
click at [623, 208] on div "Relevancy List Search Input Search the results... Table" at bounding box center [507, 208] width 398 height 35
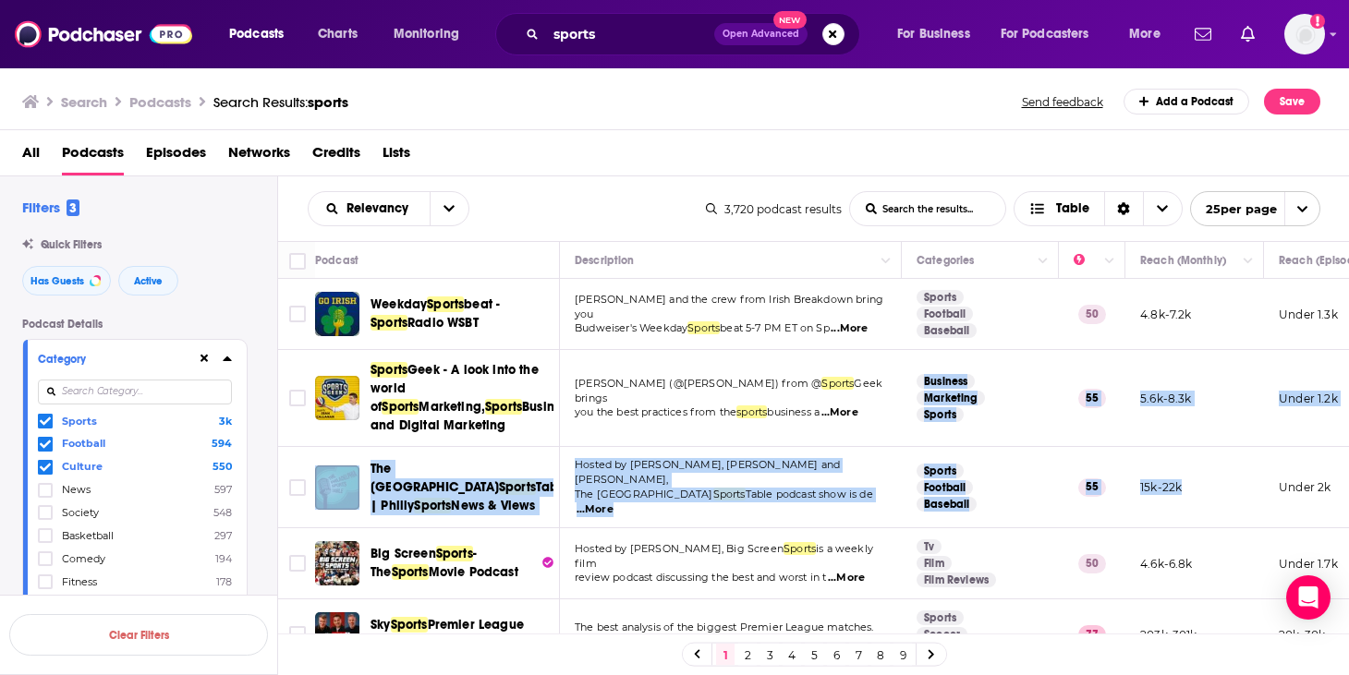
drag, startPoint x: 1000, startPoint y: 370, endPoint x: 1169, endPoint y: 507, distance: 216.7
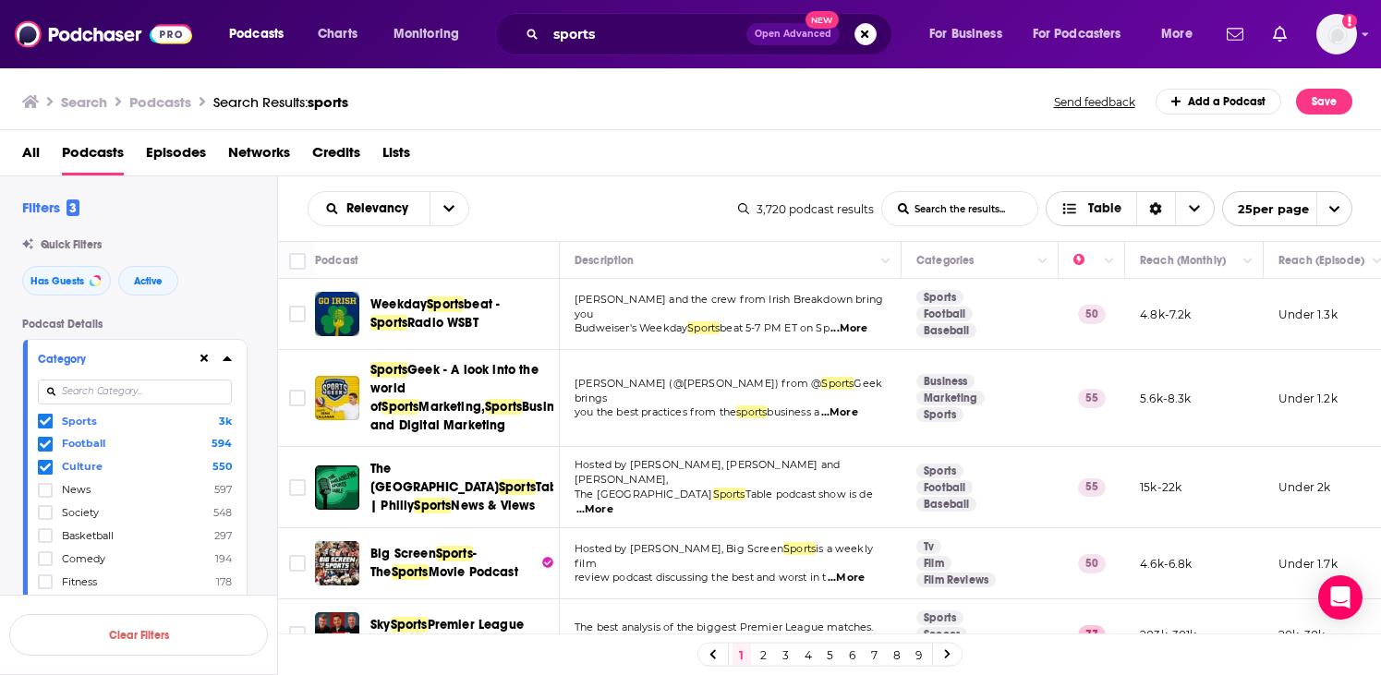
click at [1184, 214] on span "Choose View" at bounding box center [1194, 208] width 39 height 33
click at [601, 174] on div "All Podcasts Episodes Networks Credits Lists" at bounding box center [694, 157] width 1345 height 38
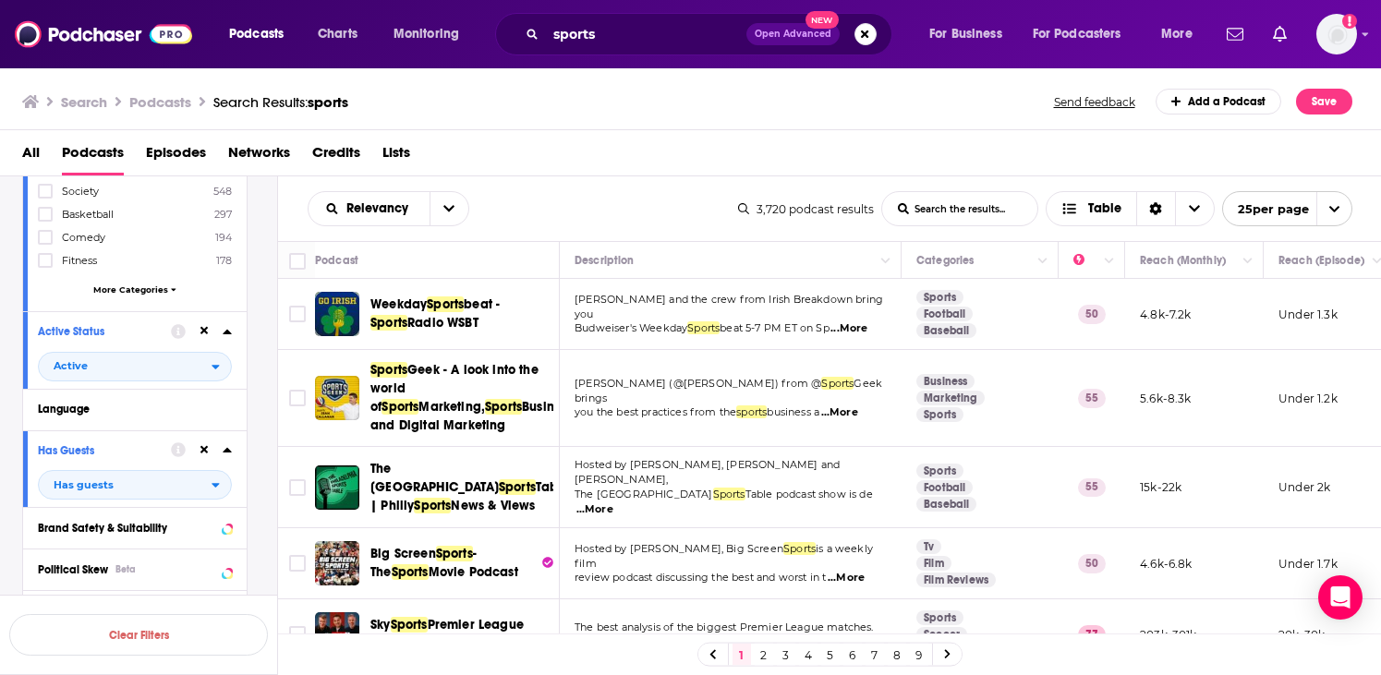
scroll to position [333, 0]
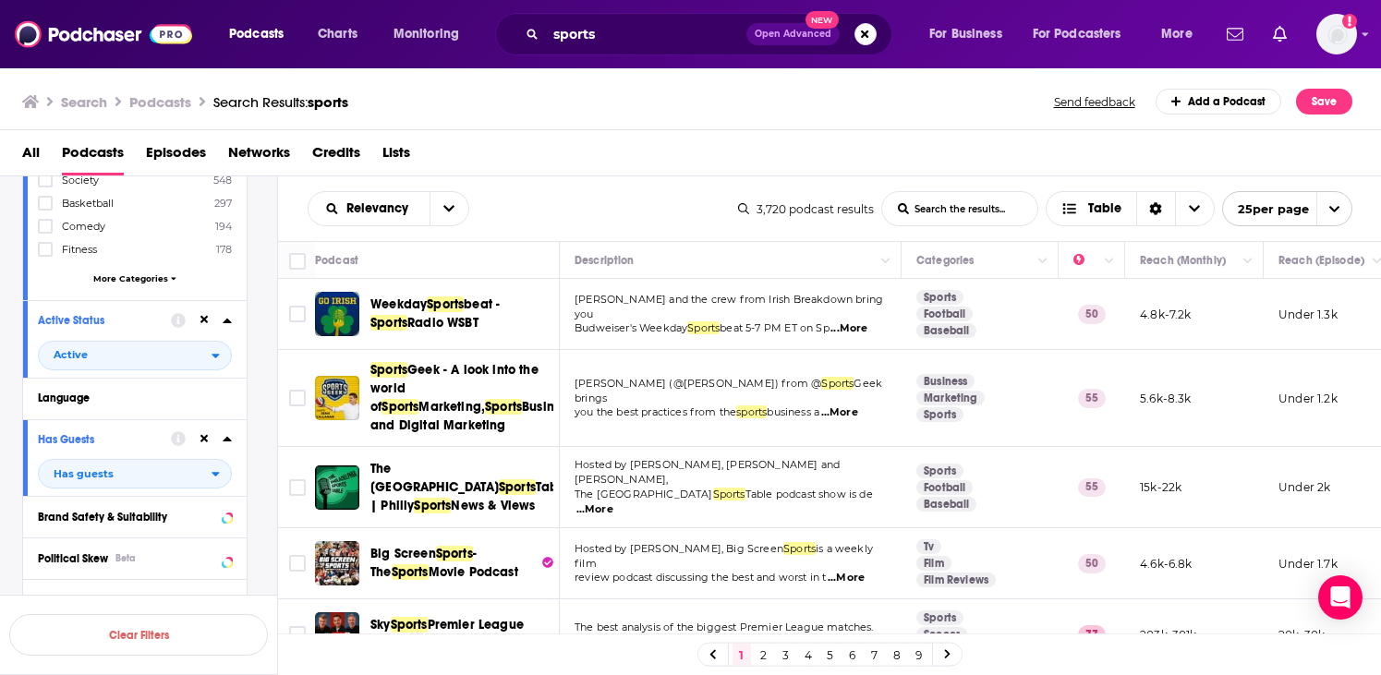
click at [114, 274] on span "More Categories" at bounding box center [130, 278] width 75 height 10
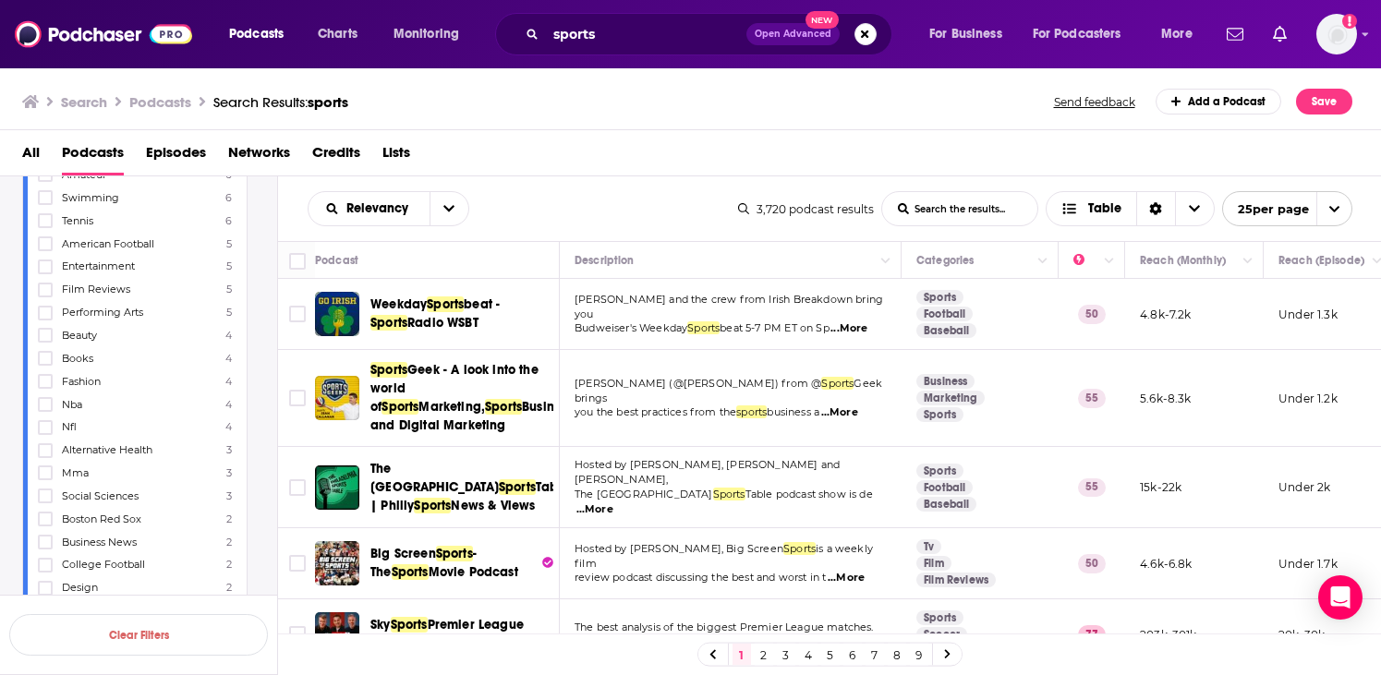
scroll to position [1663, 0]
click at [55, 403] on div at bounding box center [47, 411] width 18 height 16
click at [45, 417] on input "multiSelectOption-nfl-category-72" at bounding box center [45, 417] width 0 height 0
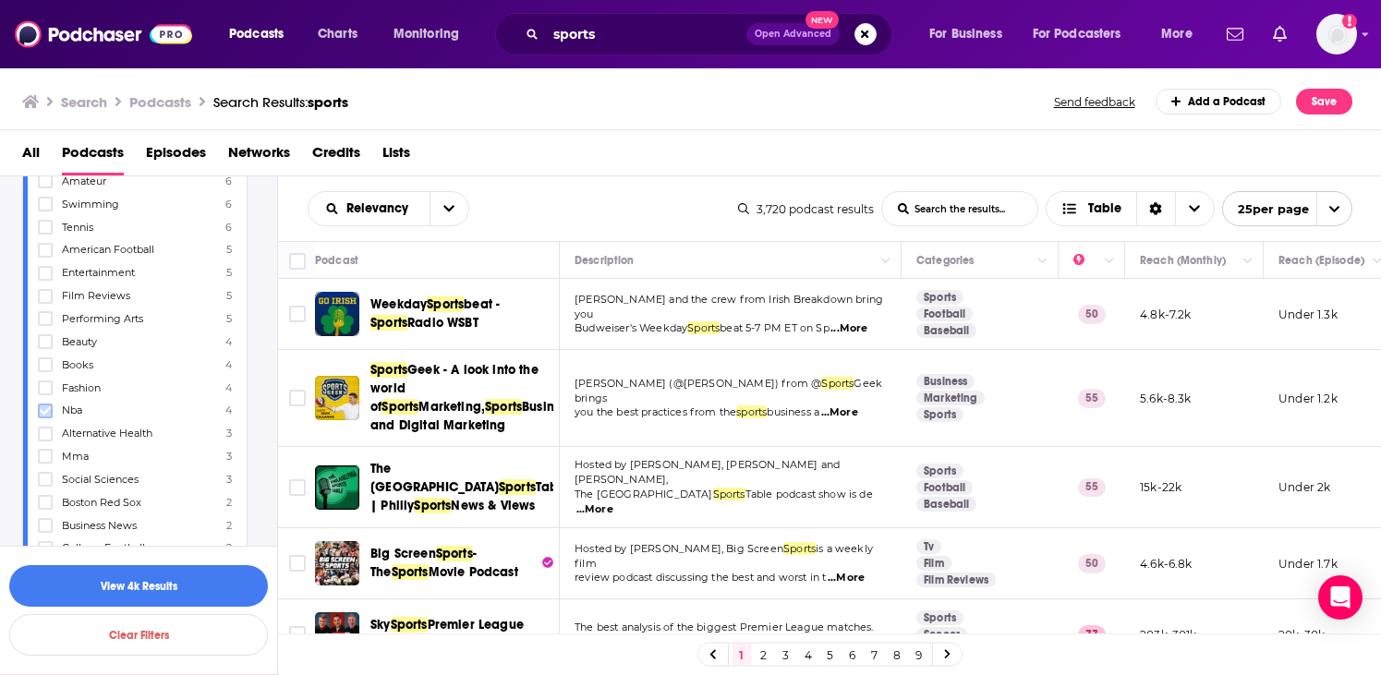
click at [48, 406] on icon at bounding box center [45, 411] width 11 height 11
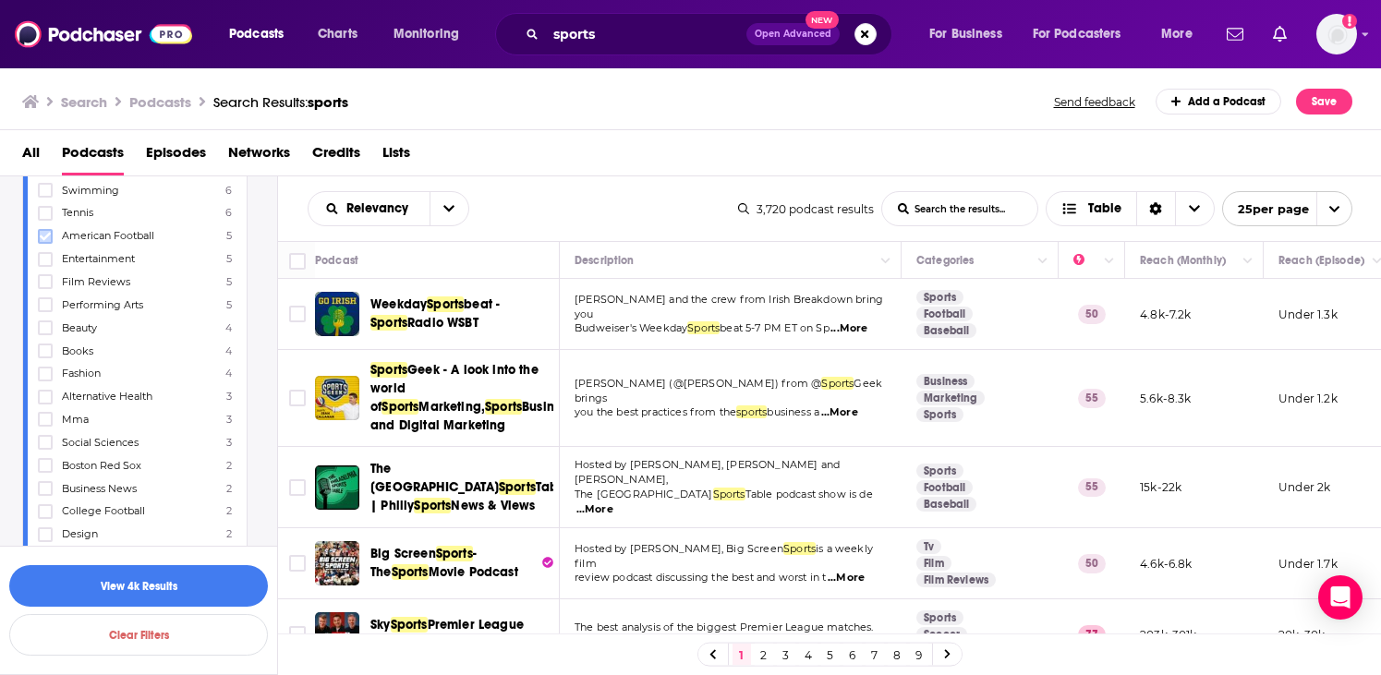
click at [38, 229] on label at bounding box center [45, 236] width 15 height 15
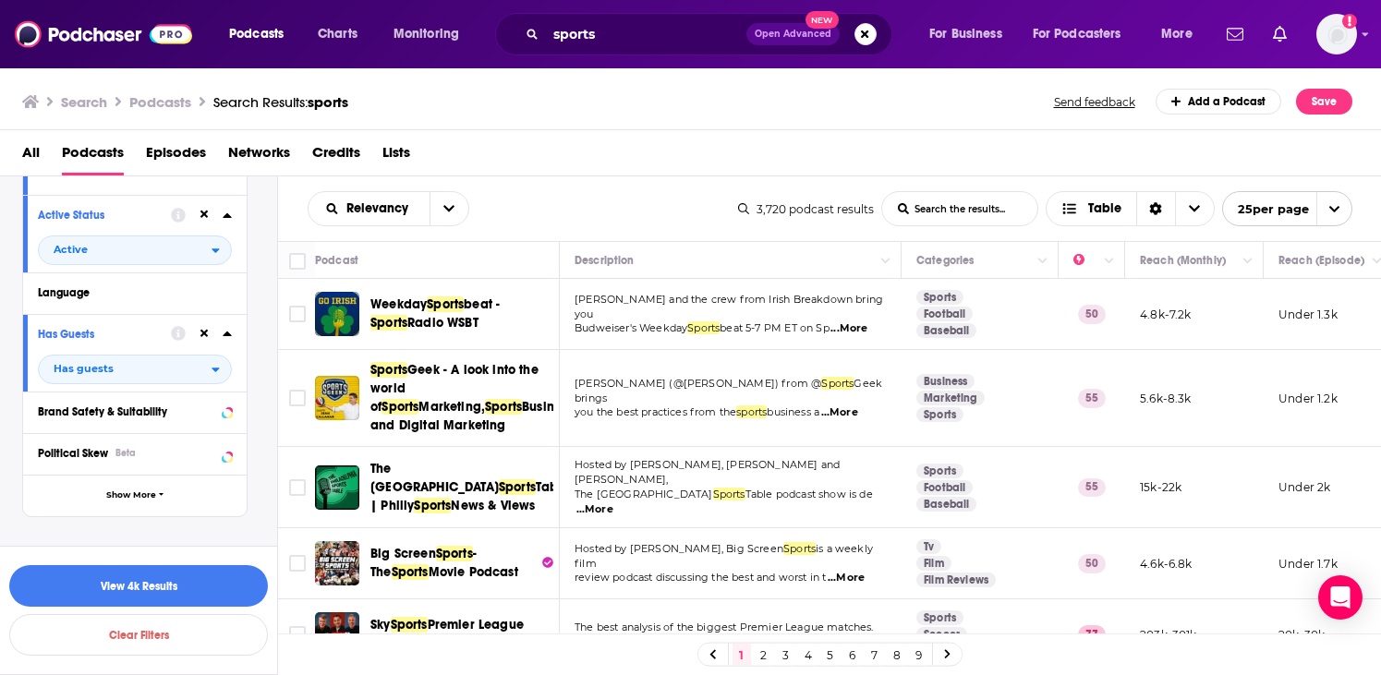
scroll to position [3252, 0]
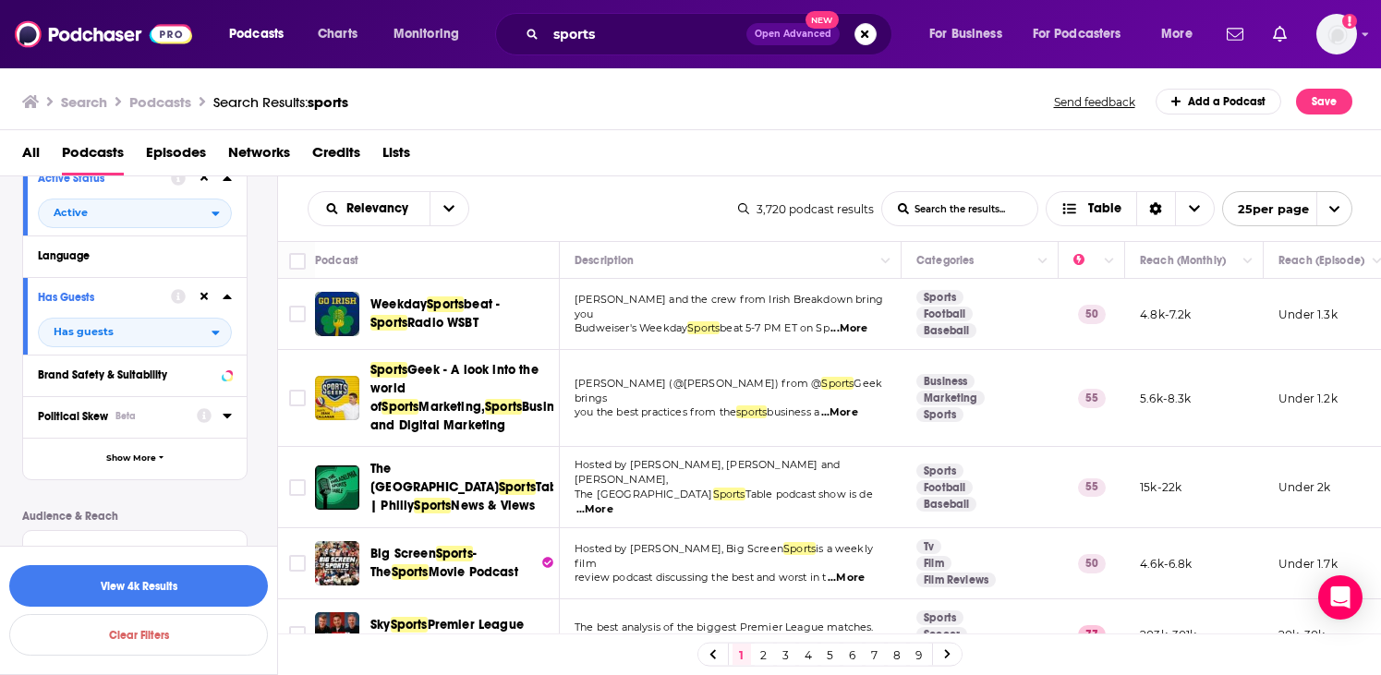
click at [59, 410] on span "Political Skew" at bounding box center [73, 416] width 70 height 13
click at [46, 473] on icon at bounding box center [45, 478] width 11 height 11
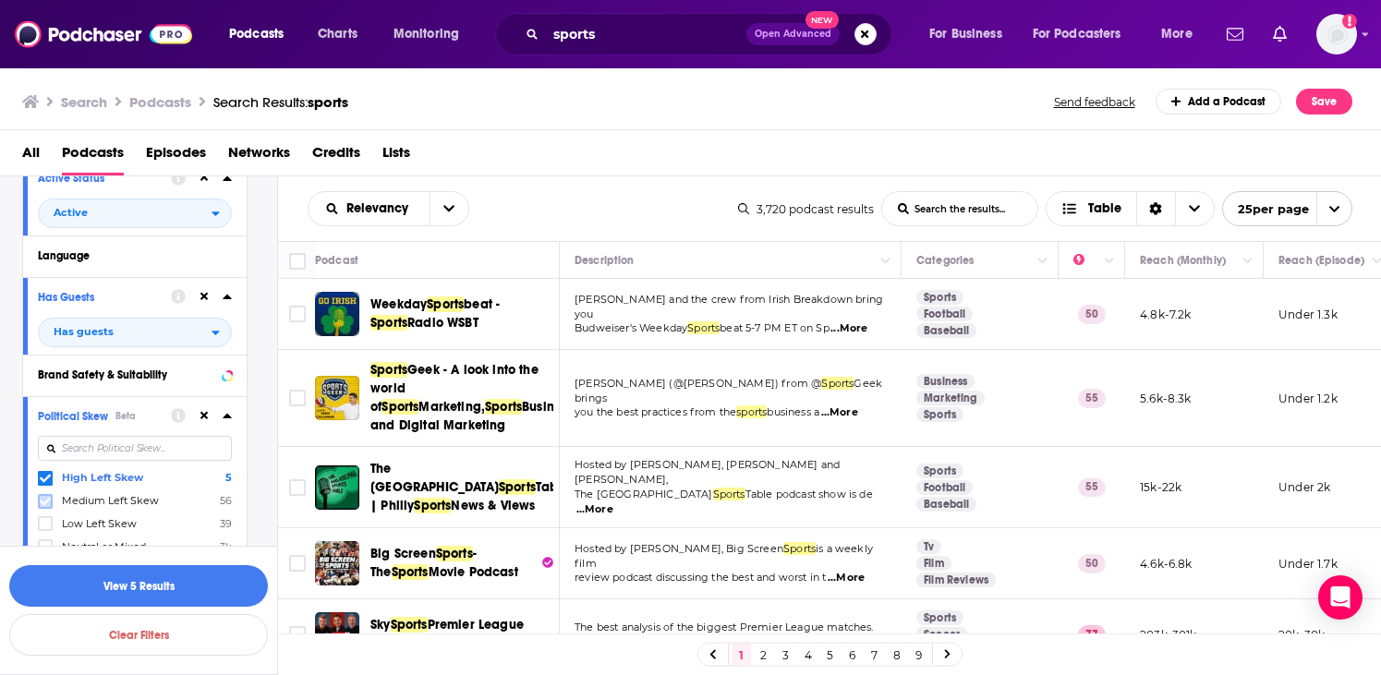
click at [47, 497] on icon at bounding box center [45, 501] width 11 height 8
click at [48, 477] on div "High Left Skew 5 Medium Left Skew 56 Low Left Skew 39 Neutral or Mixed 3k Low R…" at bounding box center [135, 546] width 194 height 153
click at [48, 541] on icon at bounding box center [45, 546] width 11 height 11
click at [46, 541] on icon at bounding box center [45, 546] width 11 height 11
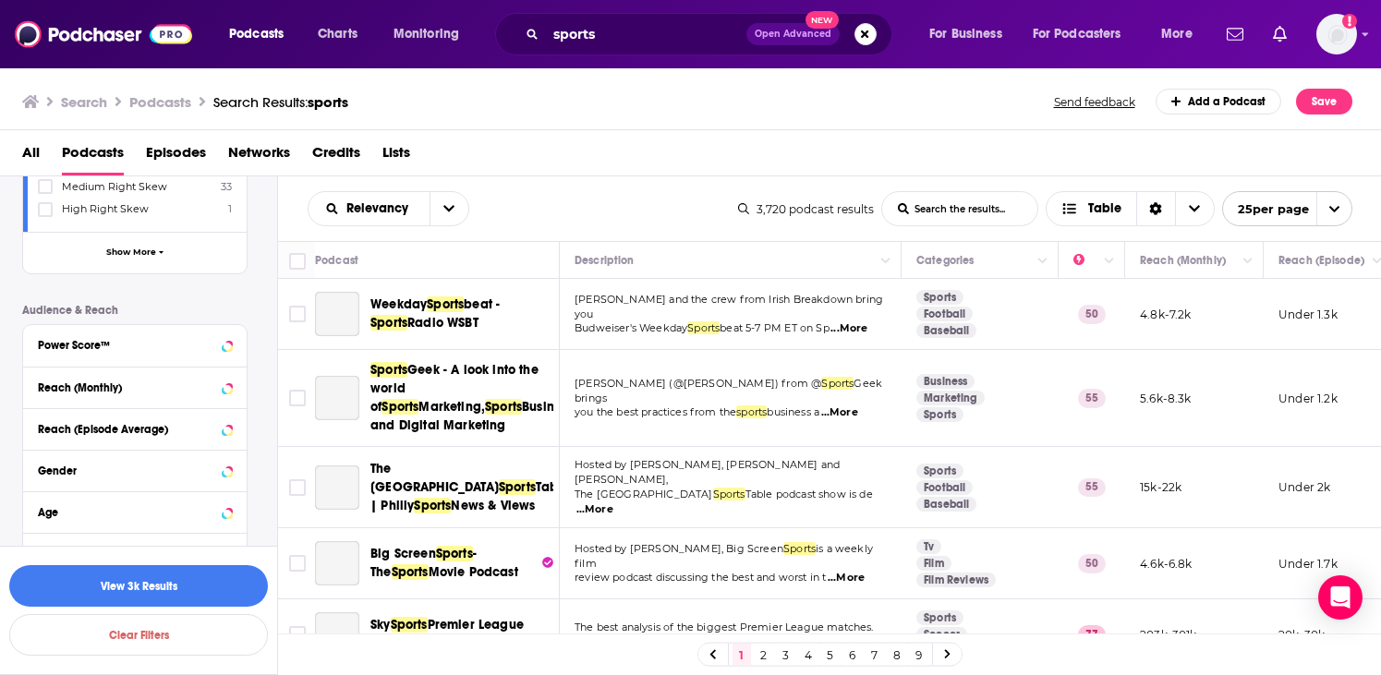
scroll to position [3686, 0]
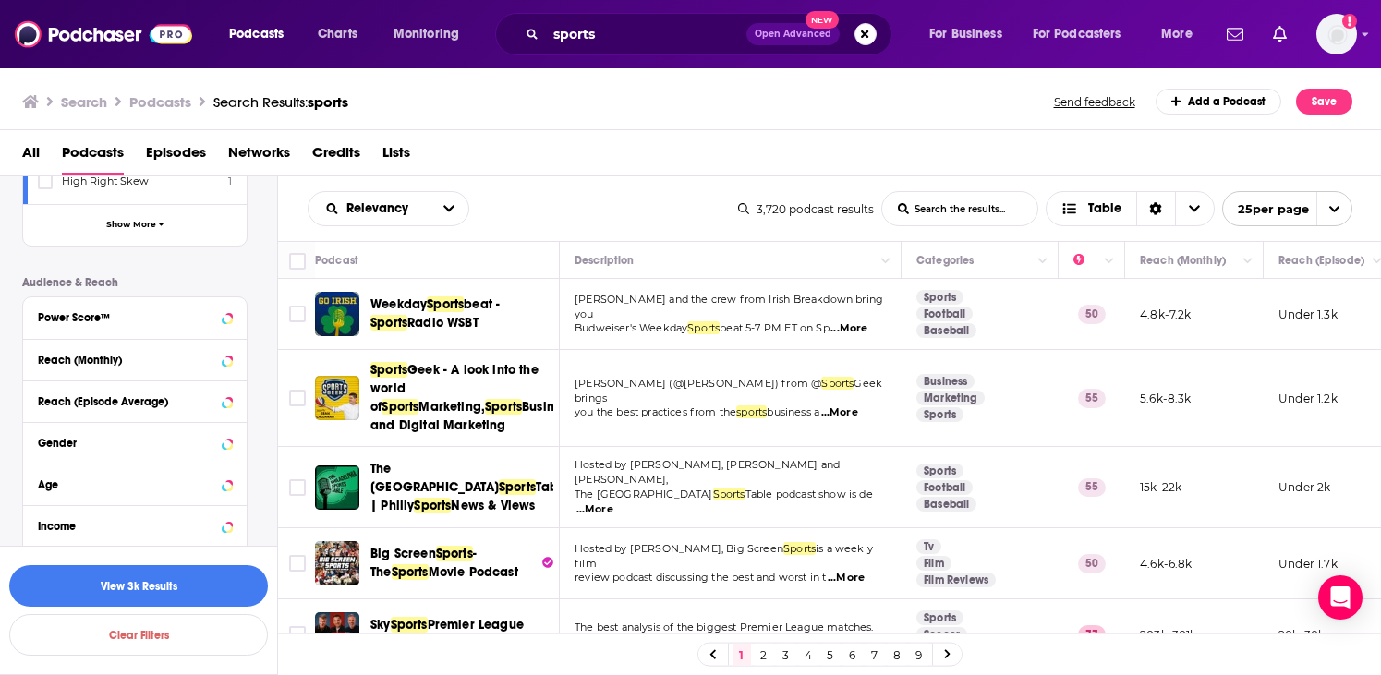
click at [198, 547] on button "Show More" at bounding box center [135, 568] width 224 height 42
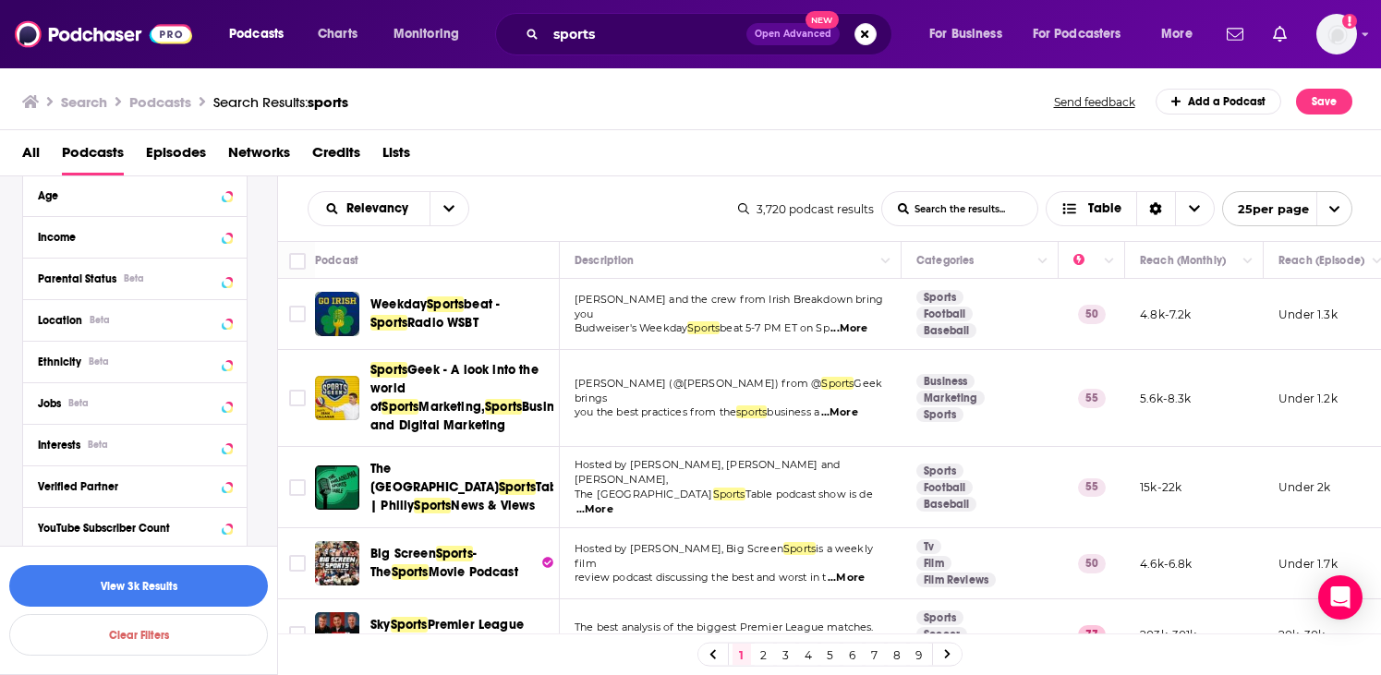
scroll to position [3977, 0]
click at [443, 202] on icon "open menu" at bounding box center [448, 208] width 11 height 13
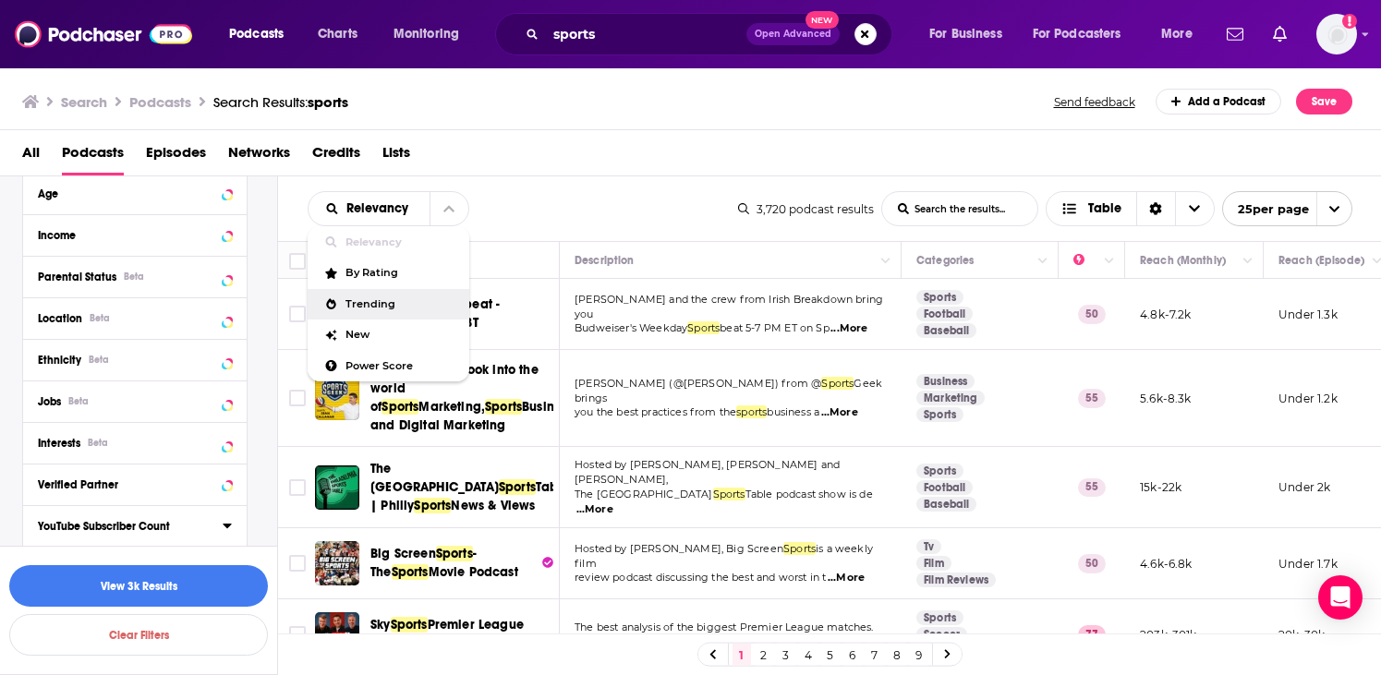
click at [393, 295] on div "Trending" at bounding box center [389, 304] width 162 height 31
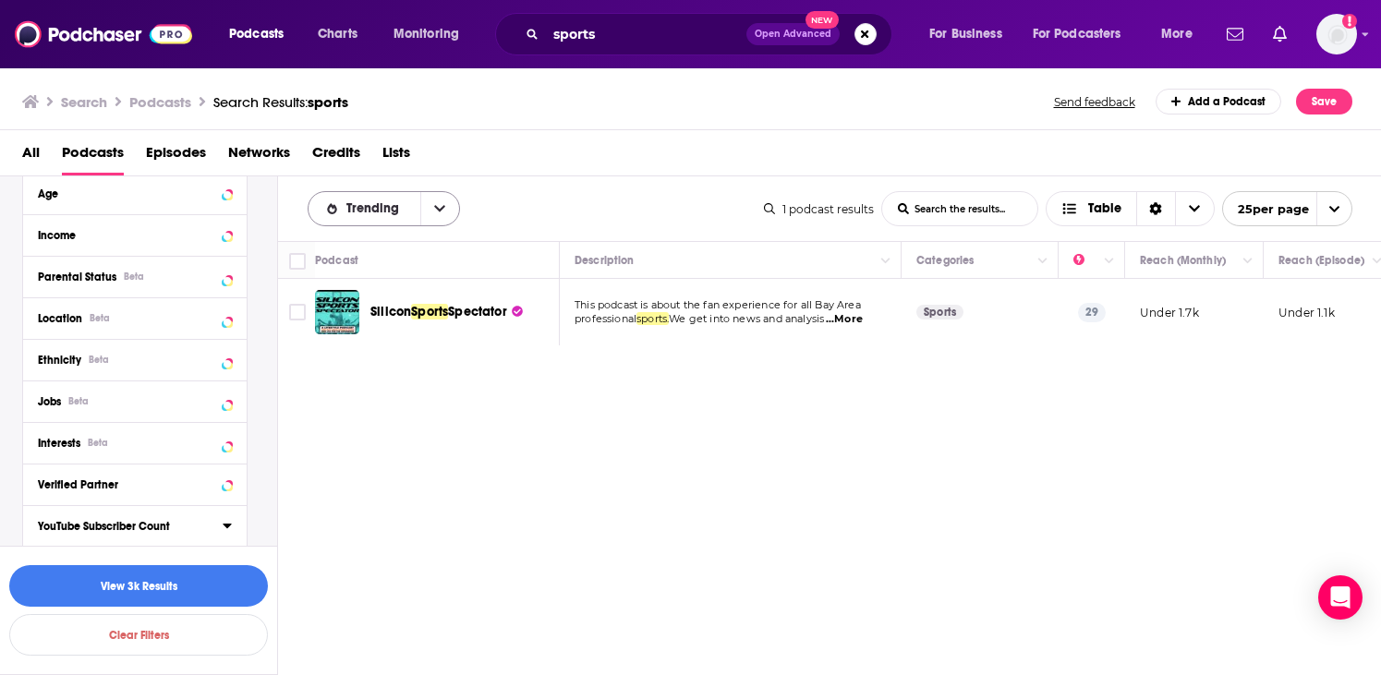
click at [432, 218] on button "open menu" at bounding box center [439, 208] width 39 height 33
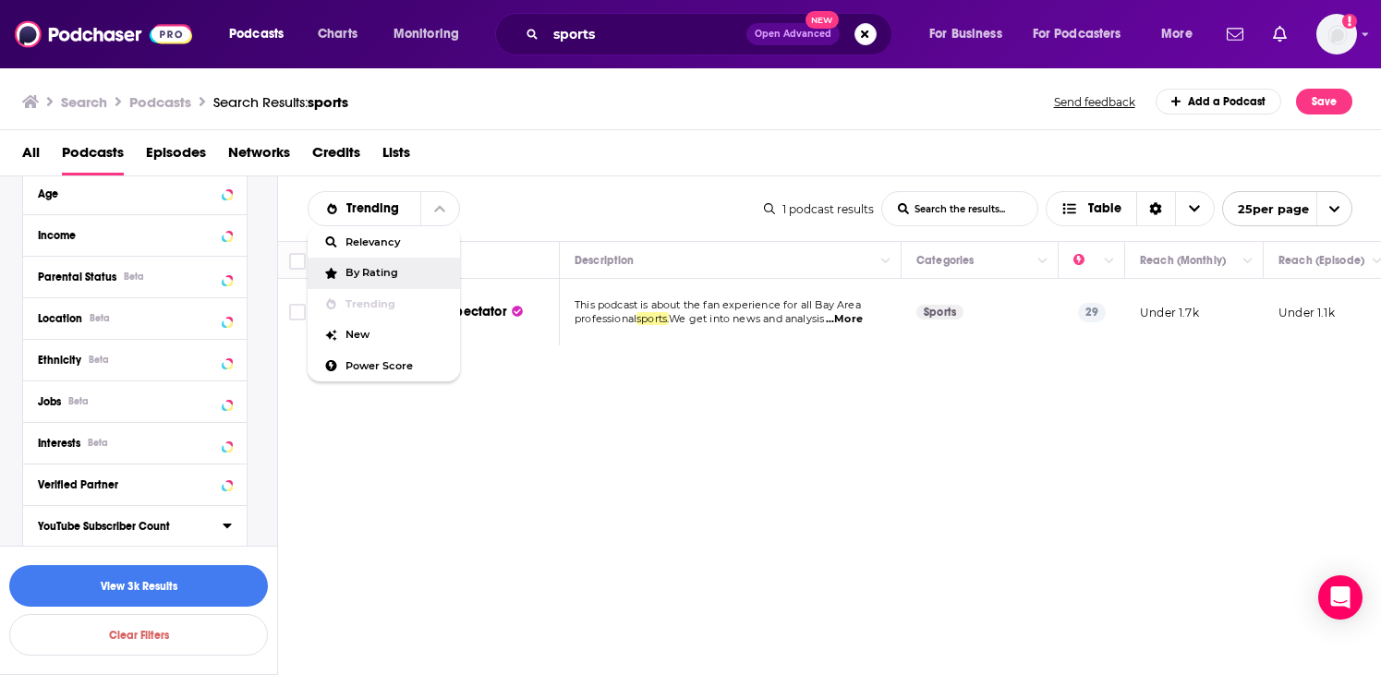
click at [399, 265] on div "By Rating" at bounding box center [384, 273] width 152 height 31
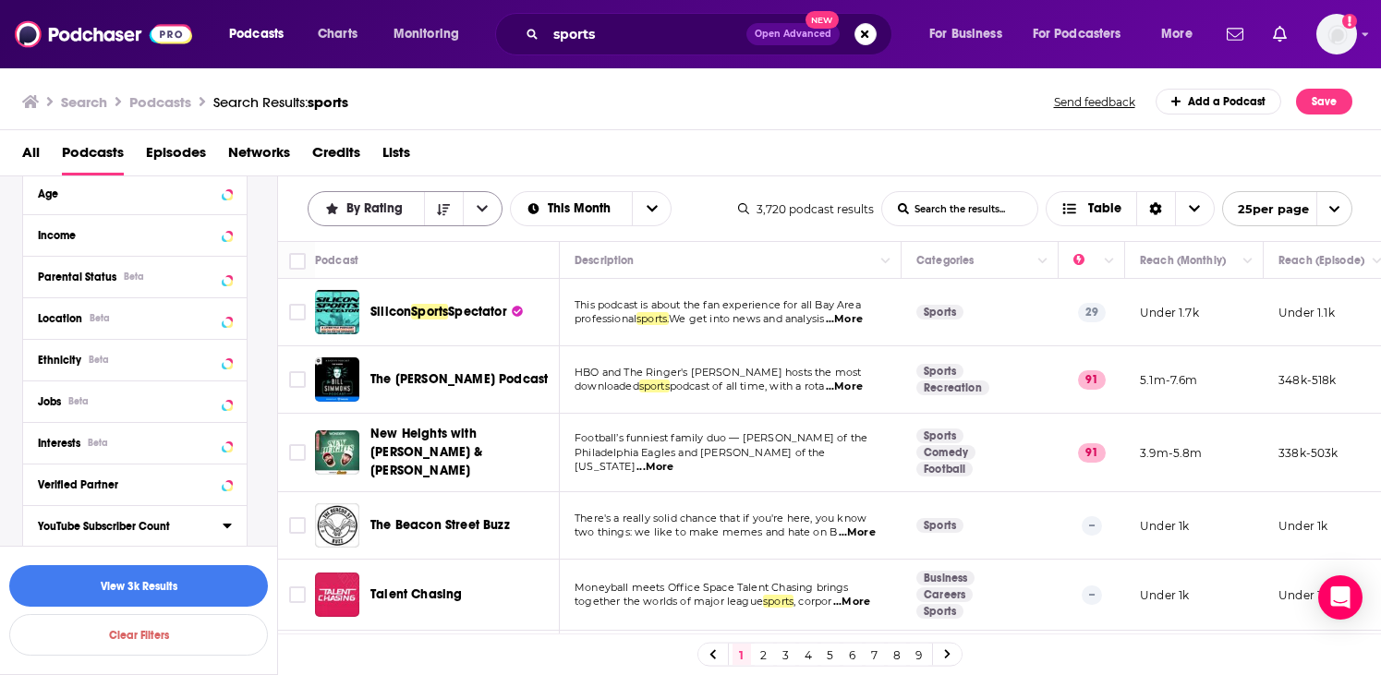
click at [472, 210] on button "open menu" at bounding box center [482, 208] width 39 height 33
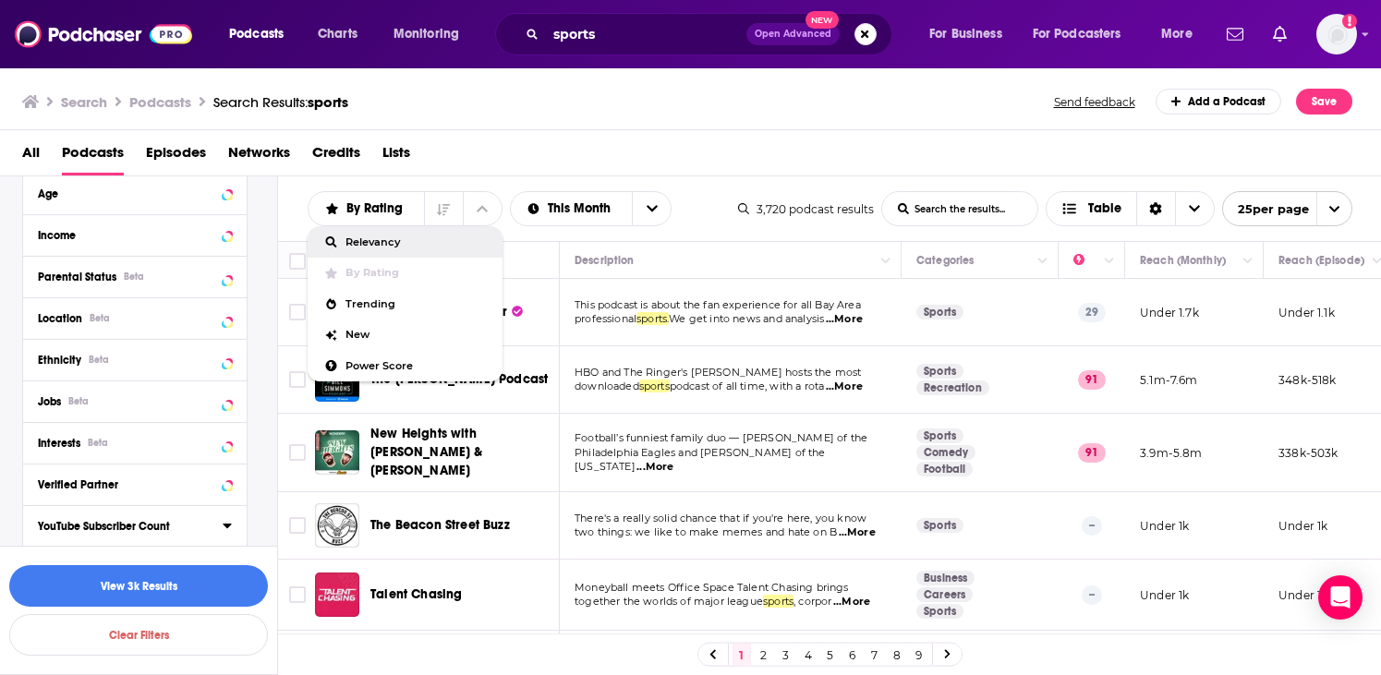
click at [693, 153] on div "All Podcasts Episodes Networks Credits Lists" at bounding box center [694, 157] width 1345 height 38
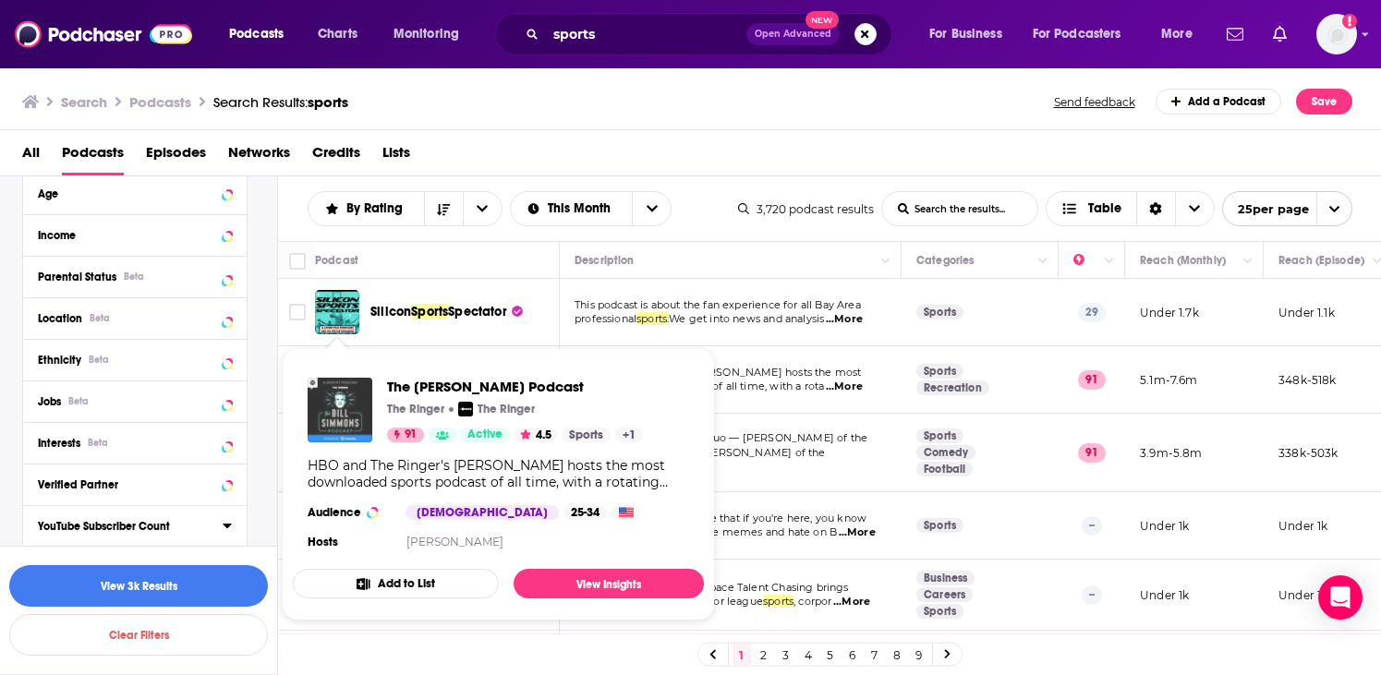
click at [352, 386] on img "The Bill Simmons Podcast" at bounding box center [340, 410] width 65 height 65
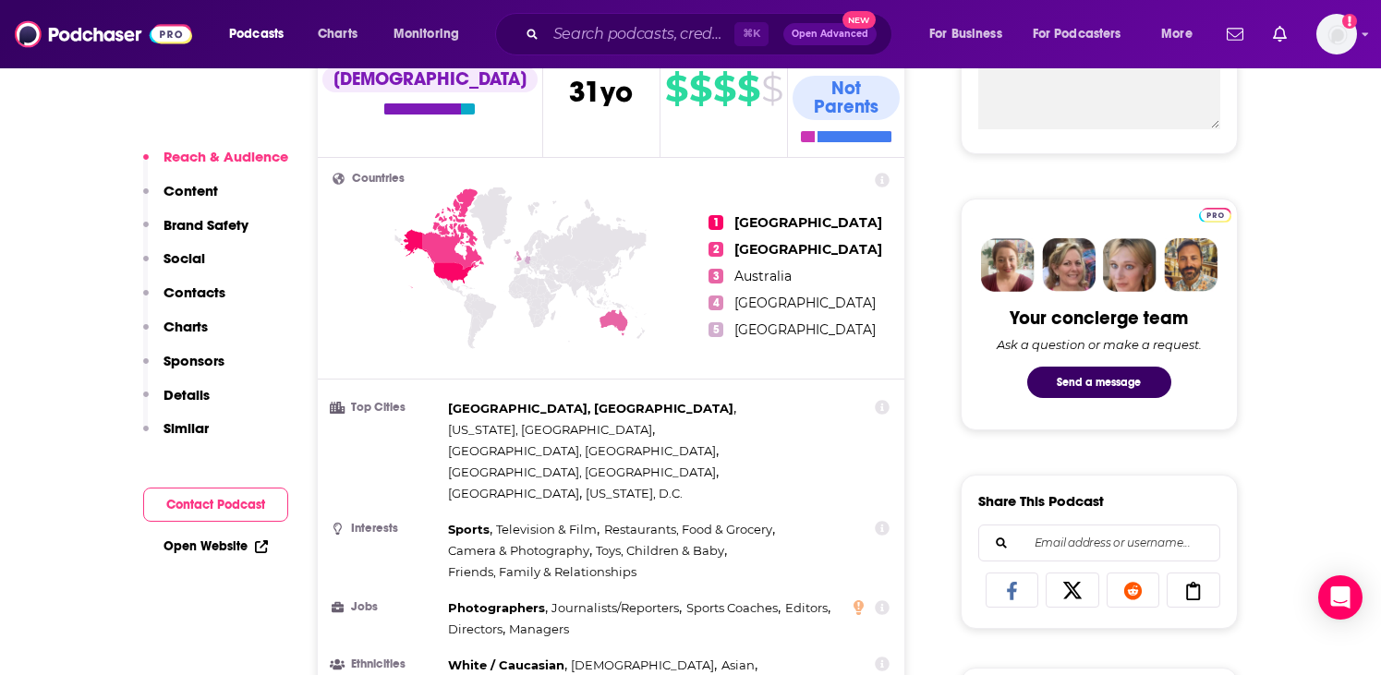
scroll to position [776, 0]
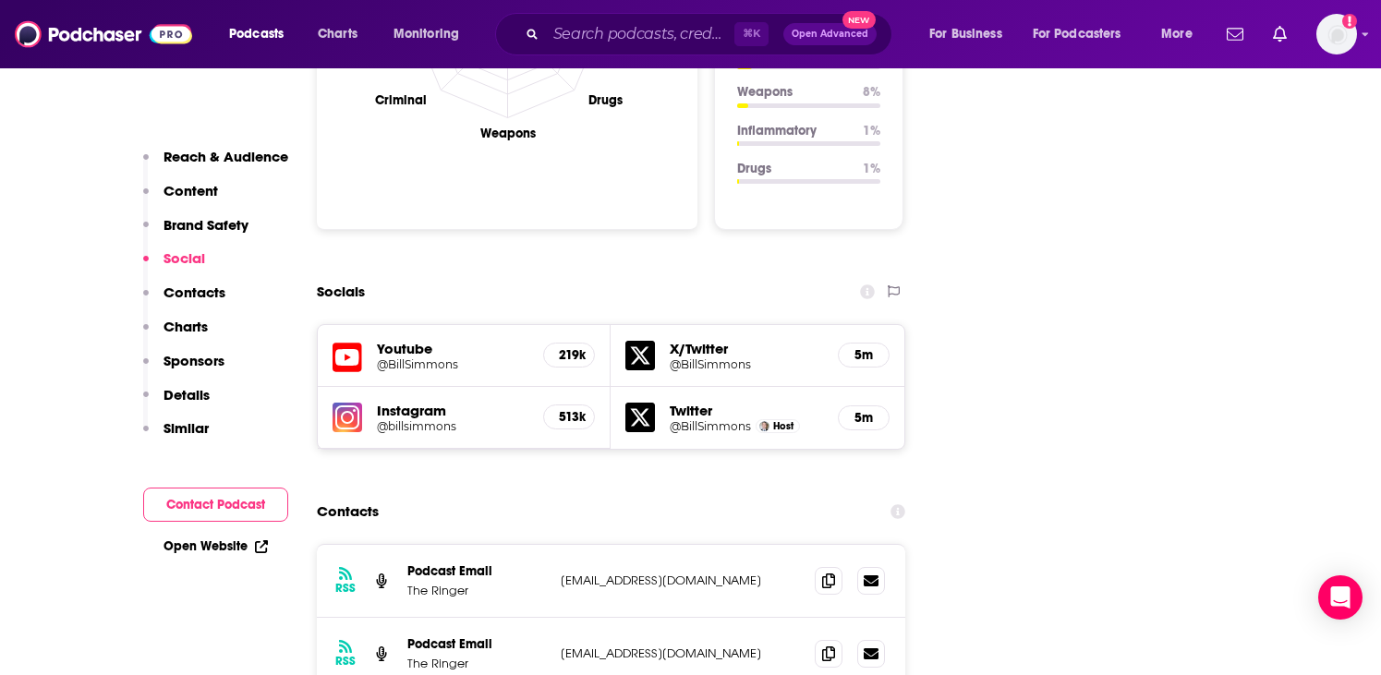
scroll to position [2217, 0]
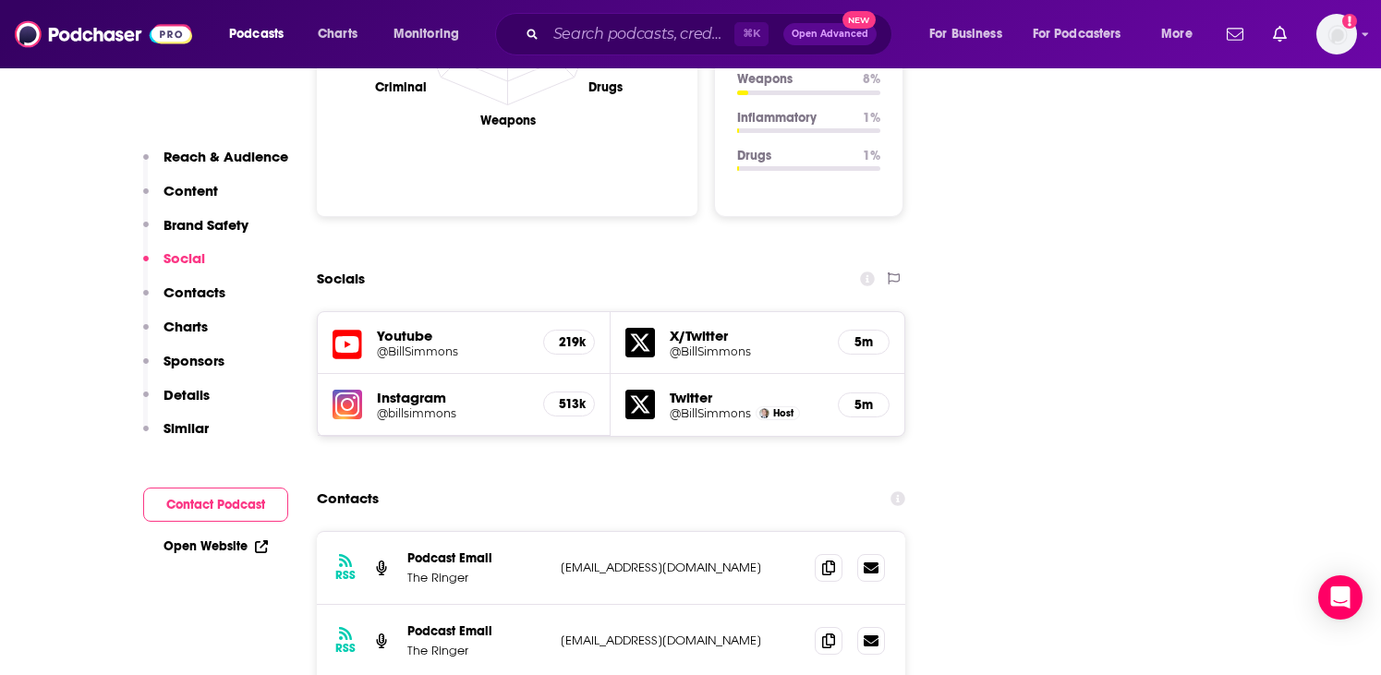
click at [245, 503] on button "Contact Podcast" at bounding box center [215, 505] width 145 height 34
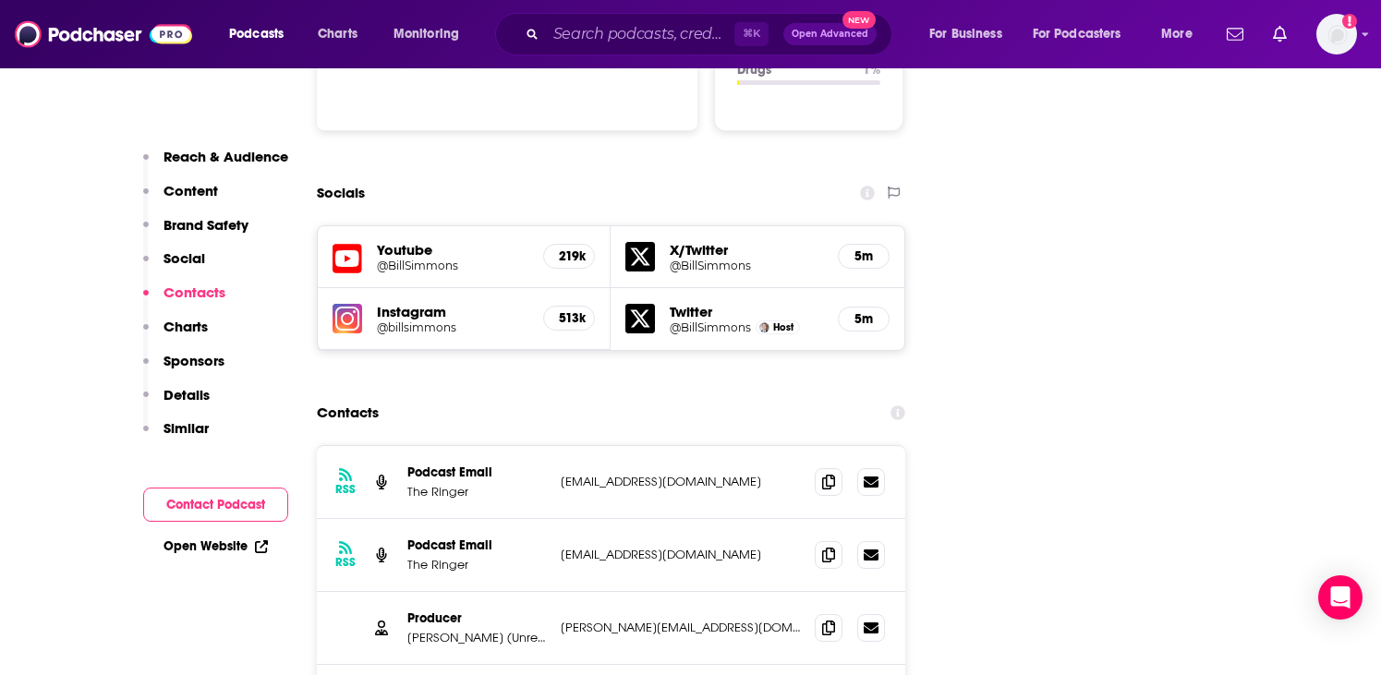
scroll to position [2315, 0]
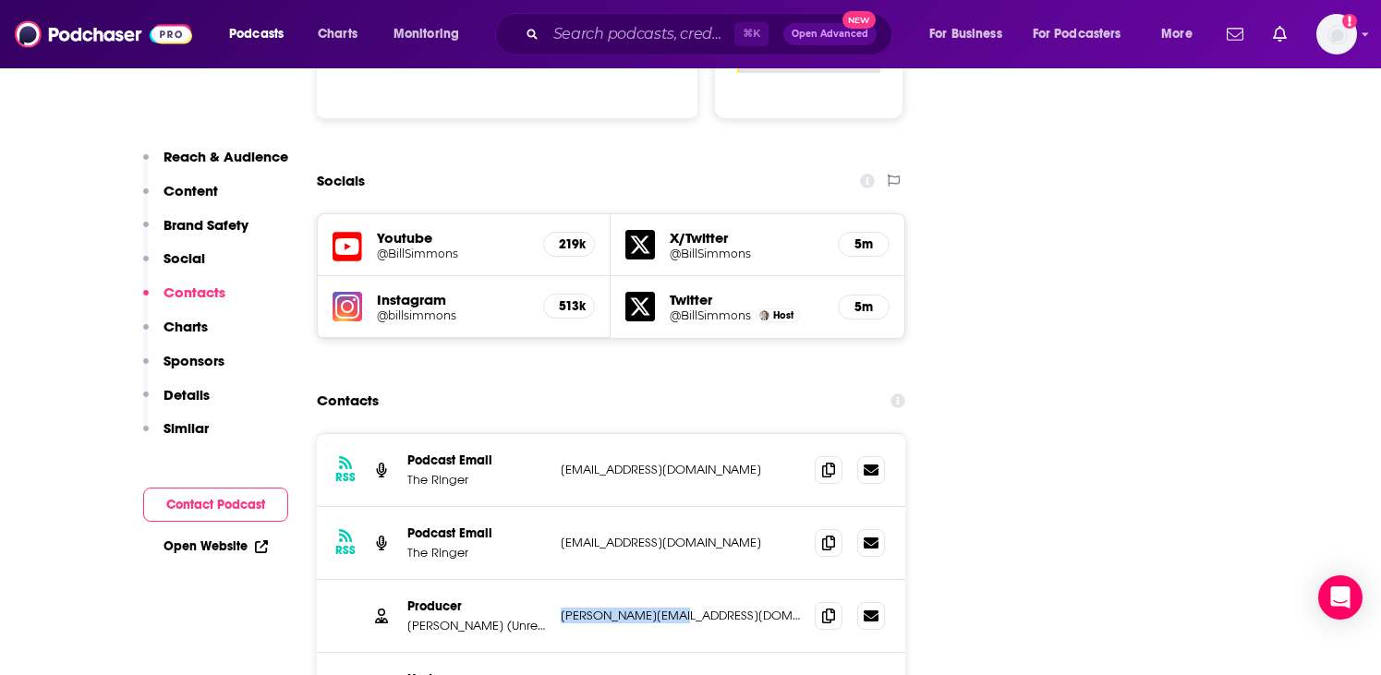
drag, startPoint x: 683, startPoint y: 495, endPoint x: 555, endPoint y: 486, distance: 127.8
click at [555, 580] on div "Producer [PERSON_NAME] (Unresponsive) [PERSON_NAME][EMAIL_ADDRESS][DOMAIN_NAME]…" at bounding box center [611, 616] width 589 height 73
click at [867, 608] on icon at bounding box center [871, 615] width 15 height 15
click at [525, 618] on p "[PERSON_NAME] (Unresponsive)" at bounding box center [476, 626] width 139 height 16
drag, startPoint x: 563, startPoint y: 490, endPoint x: 679, endPoint y: 491, distance: 116.4
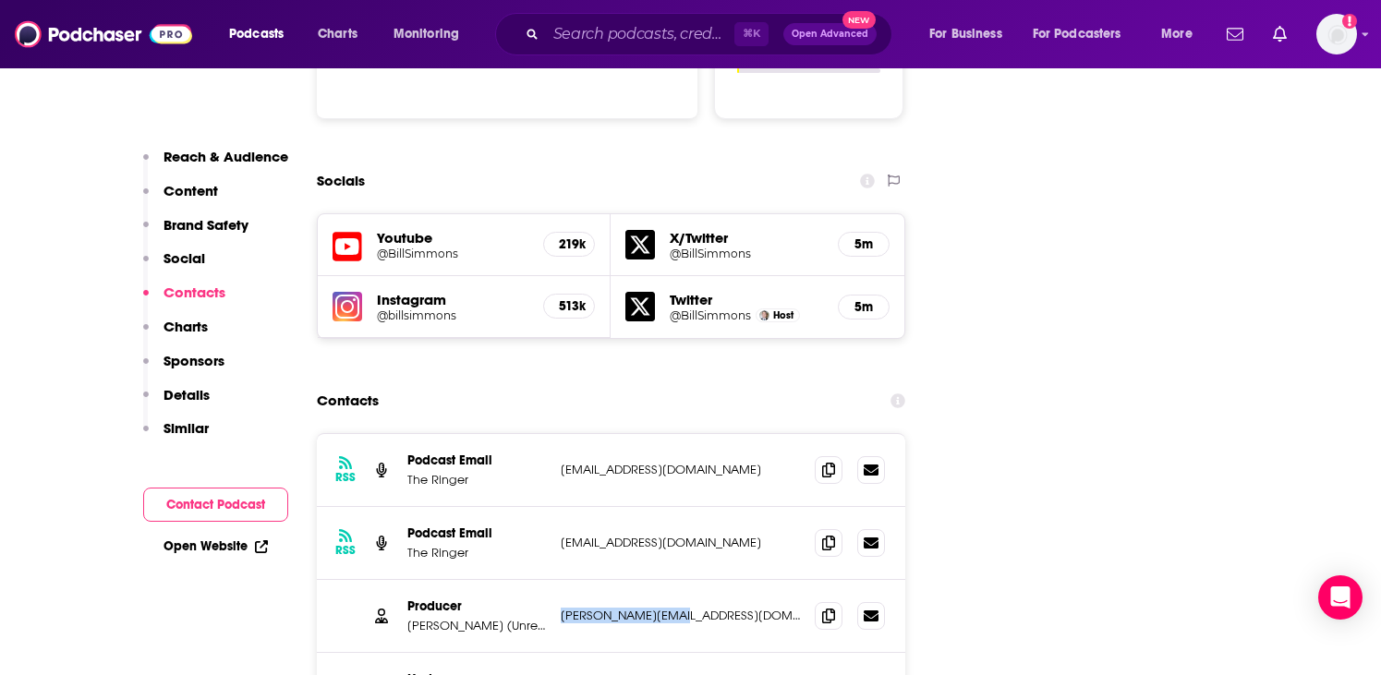
click at [679, 608] on p "[PERSON_NAME][EMAIL_ADDRESS][DOMAIN_NAME]" at bounding box center [681, 616] width 240 height 16
copy p "[PERSON_NAME][EMAIL_ADDRESS][DOMAIN_NAME]"
drag, startPoint x: 675, startPoint y: 563, endPoint x: 555, endPoint y: 566, distance: 120.1
copy p "[EMAIL_ADDRESS][DOMAIN_NAME]"
